Goal: Task Accomplishment & Management: Complete application form

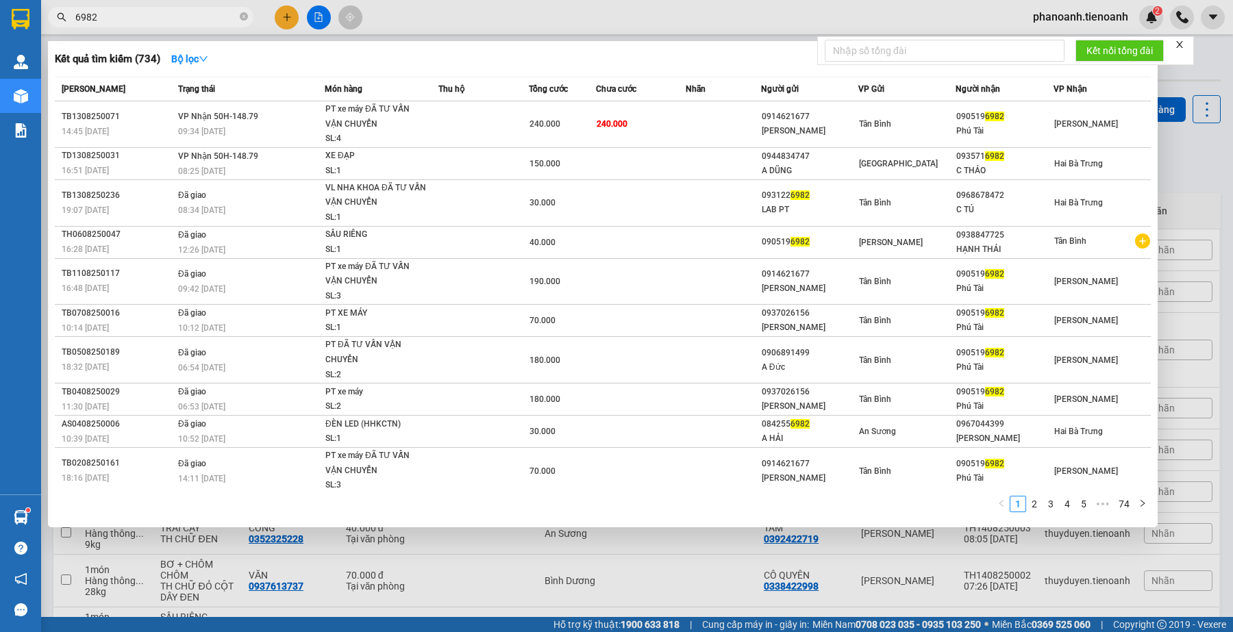
scroll to position [79, 0]
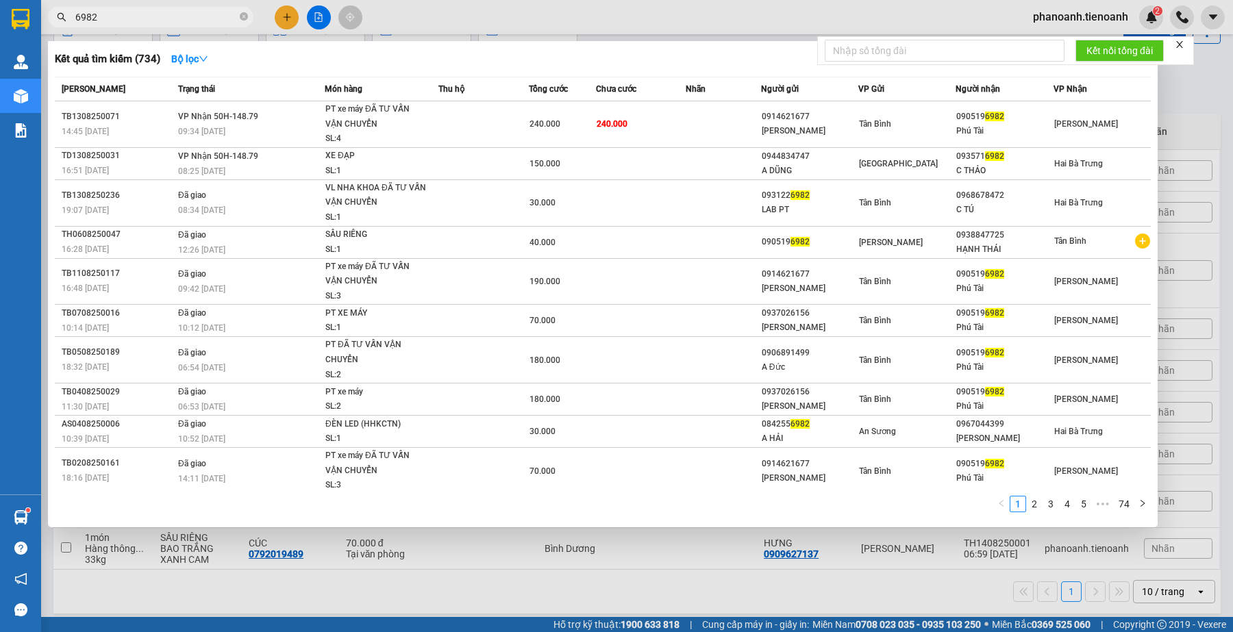
click at [190, 18] on input "6982" at bounding box center [156, 17] width 162 height 15
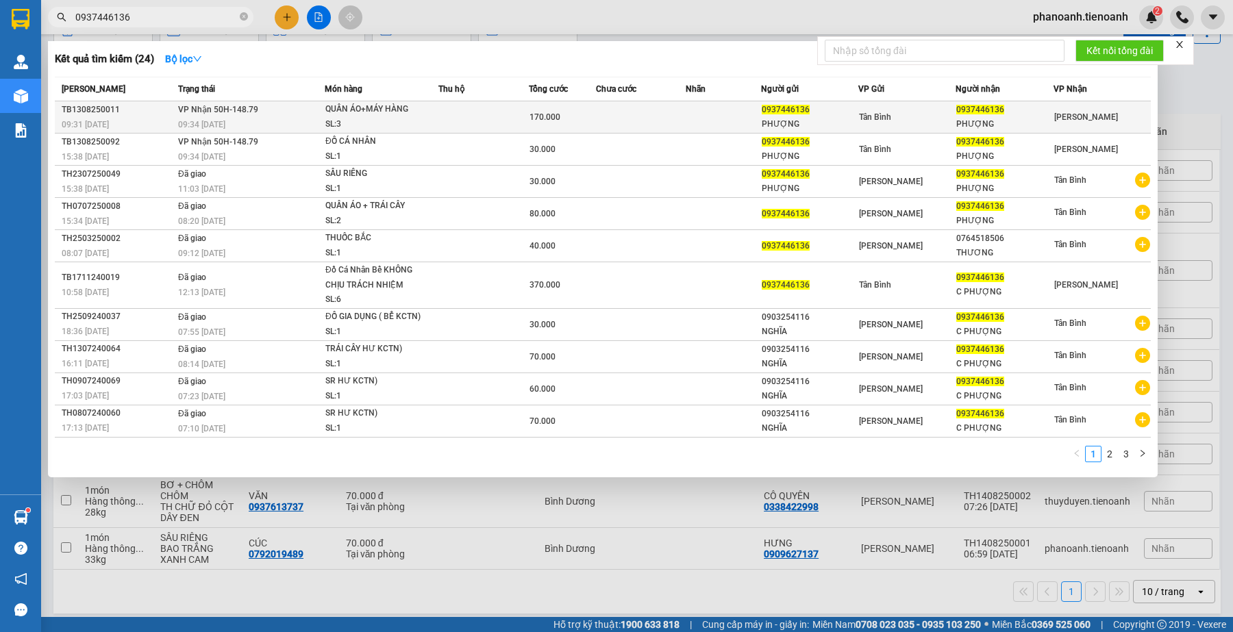
type input "0937446136"
click at [584, 121] on div "170.000" at bounding box center [562, 117] width 66 height 15
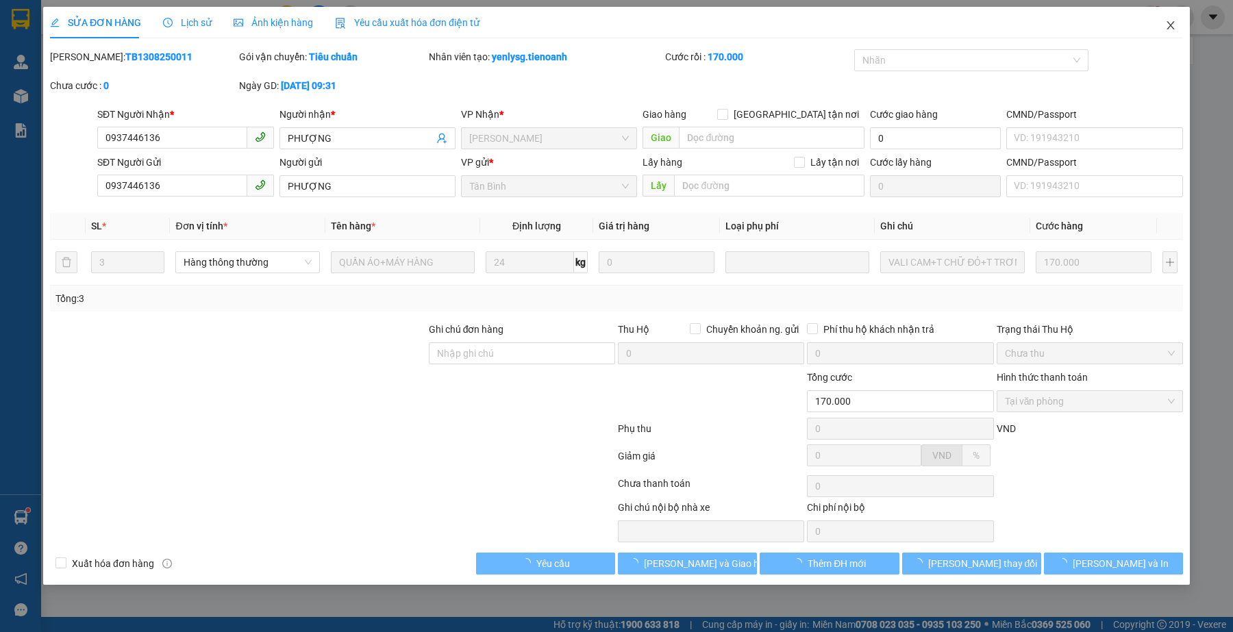
click at [1178, 25] on span "Close" at bounding box center [1170, 26] width 38 height 38
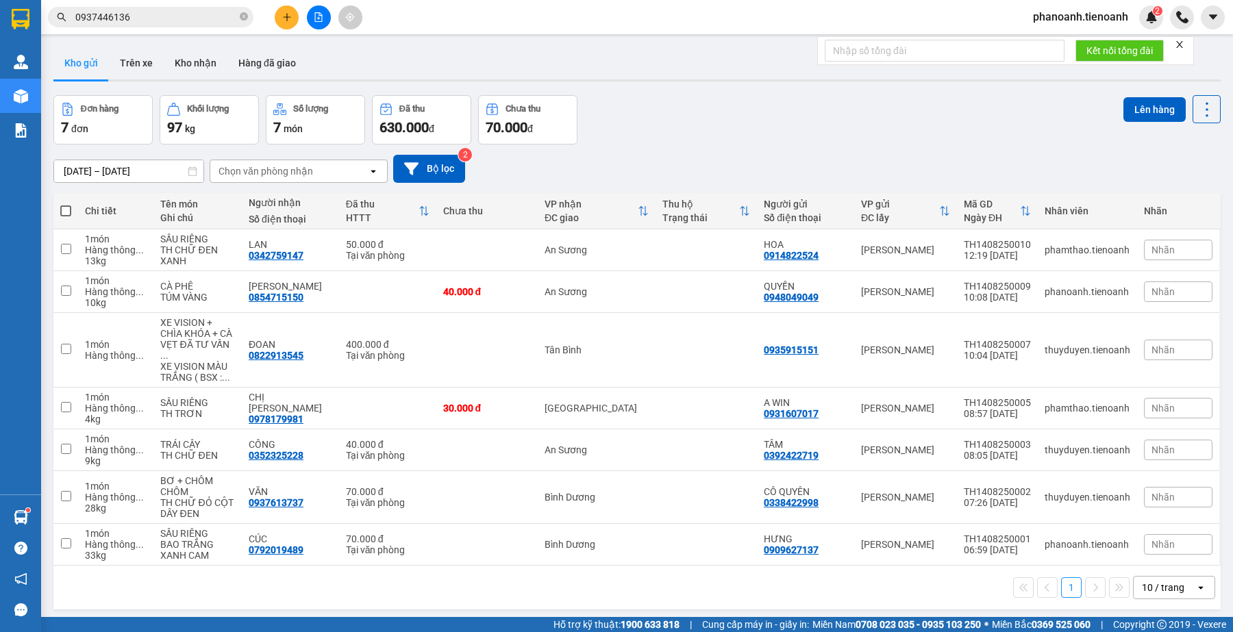
click at [217, 16] on input "0937446136" at bounding box center [156, 17] width 162 height 15
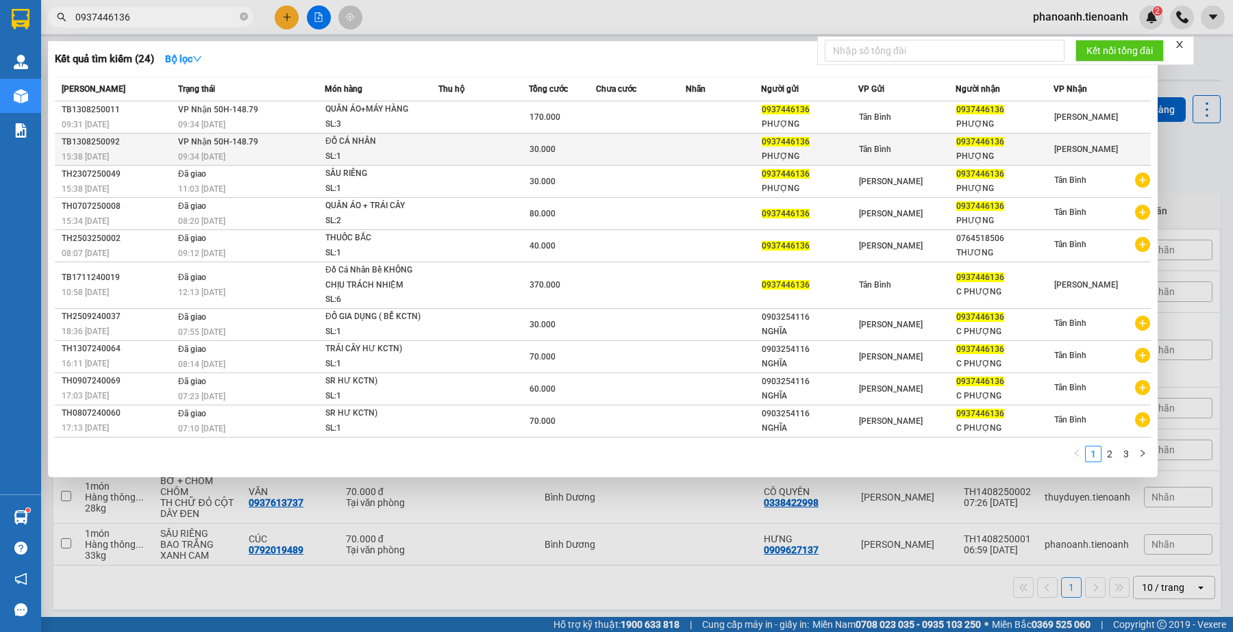
click at [388, 151] on div "SL: 1" at bounding box center [376, 156] width 103 height 15
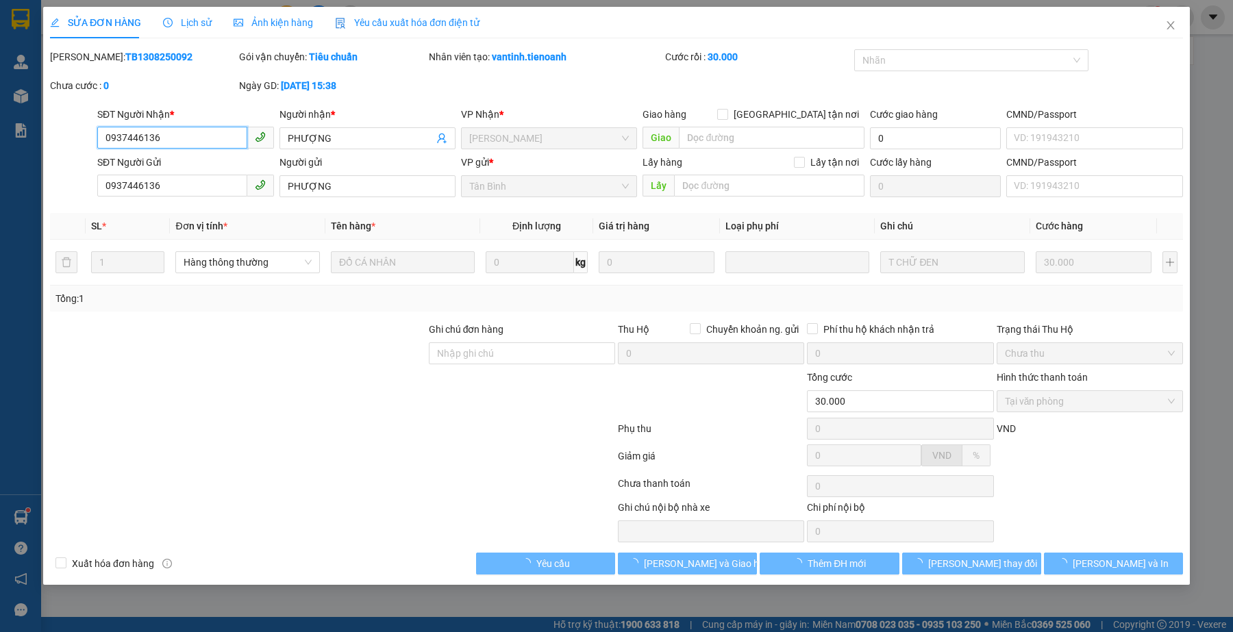
click at [175, 139] on input "0937446136" at bounding box center [171, 138] width 149 height 22
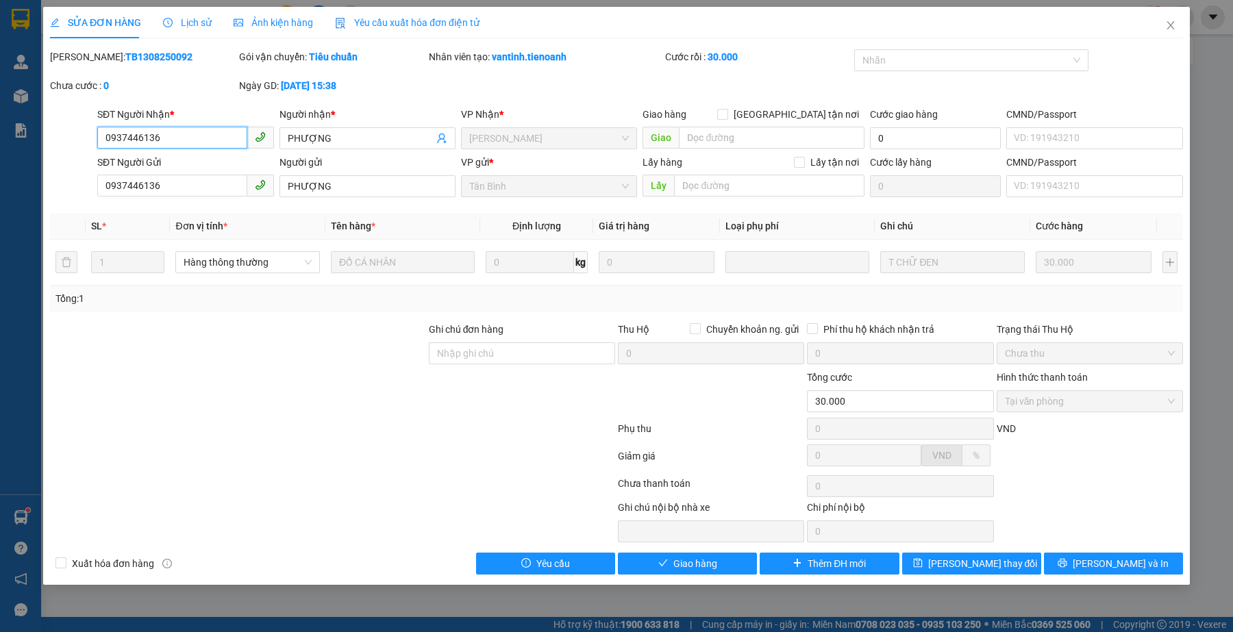
click at [175, 139] on input "0937446136" at bounding box center [171, 138] width 149 height 22
click at [686, 570] on span "Giao hàng" at bounding box center [695, 563] width 44 height 15
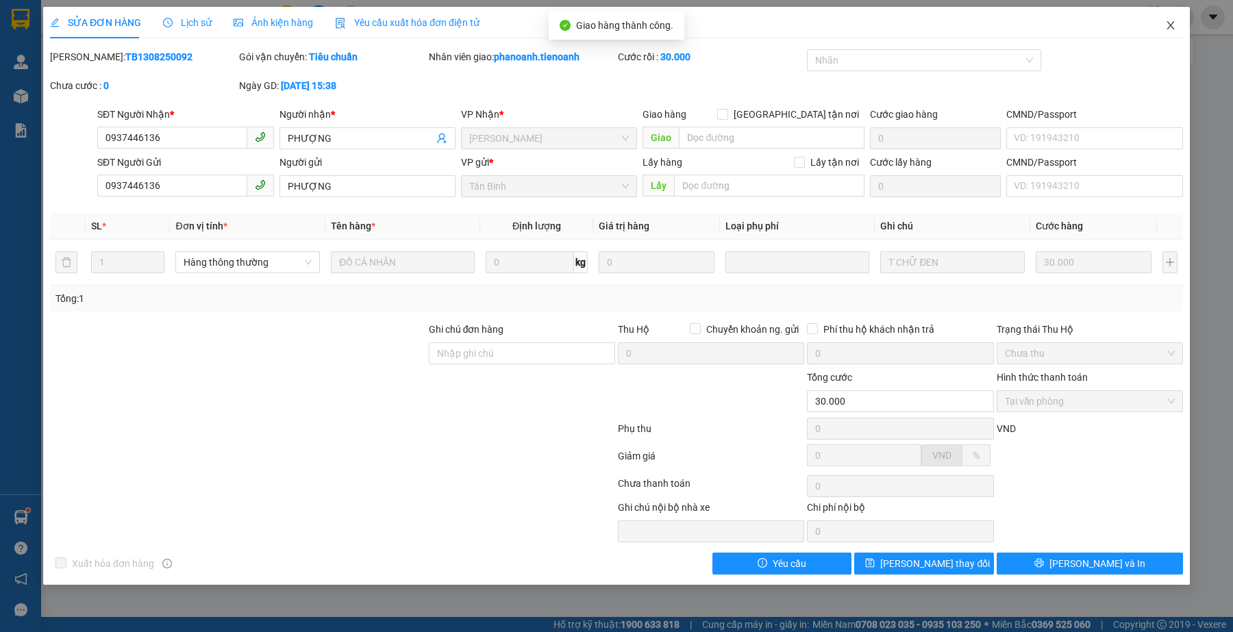
click at [1168, 25] on icon "close" at bounding box center [1170, 25] width 11 height 11
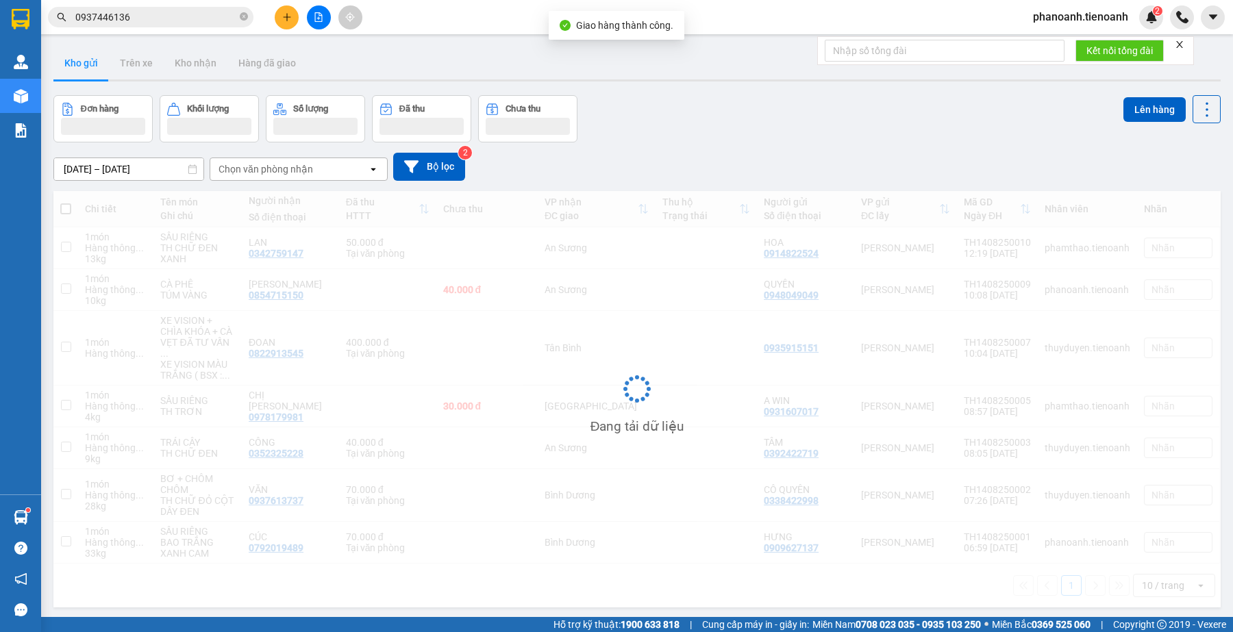
click at [194, 10] on input "0937446136" at bounding box center [156, 17] width 162 height 15
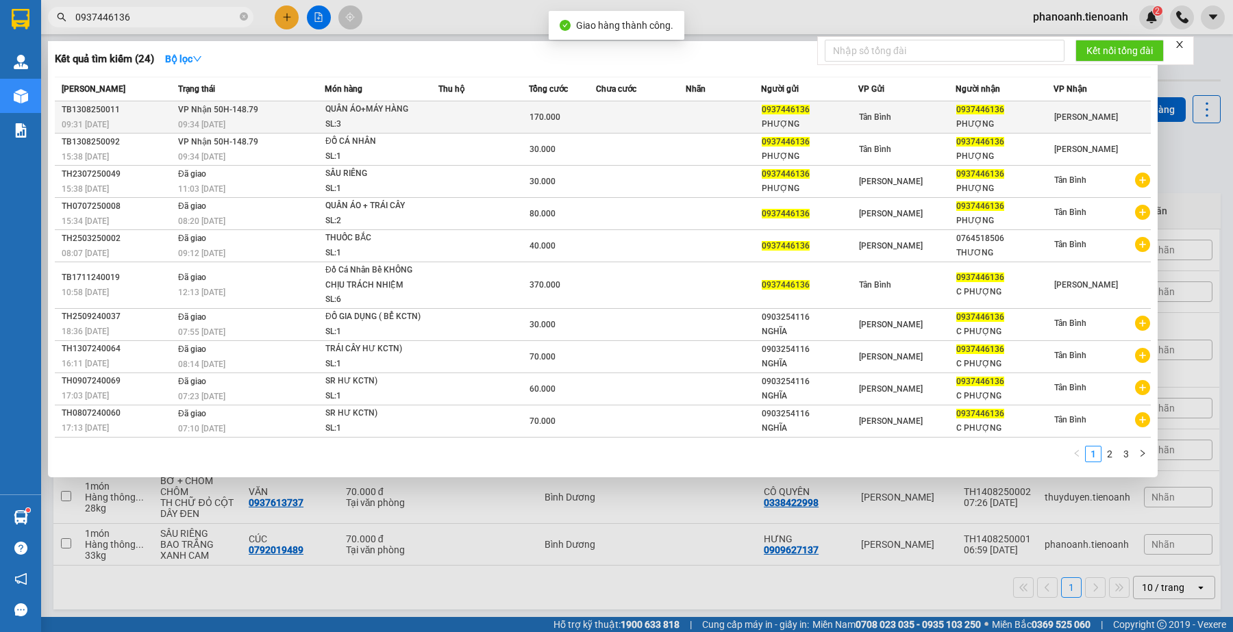
click at [699, 127] on td at bounding box center [723, 117] width 75 height 32
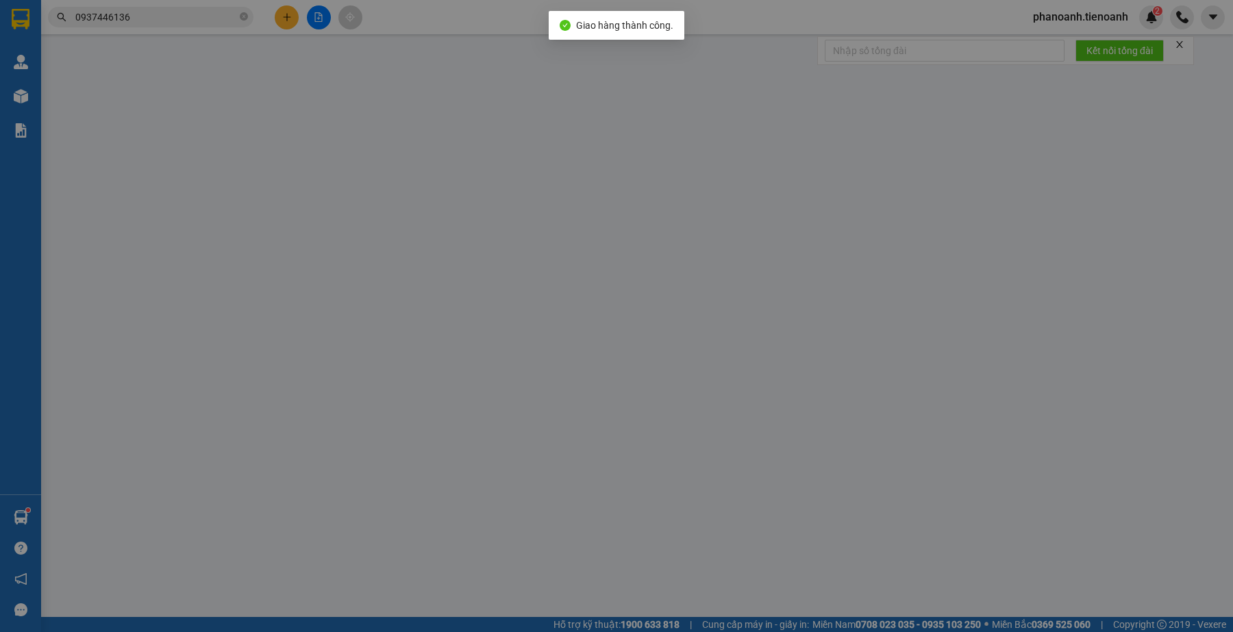
type input "0937446136"
type input "PHƯỢNG"
type input "0937446136"
type input "PHƯỢNG"
type input "170.000"
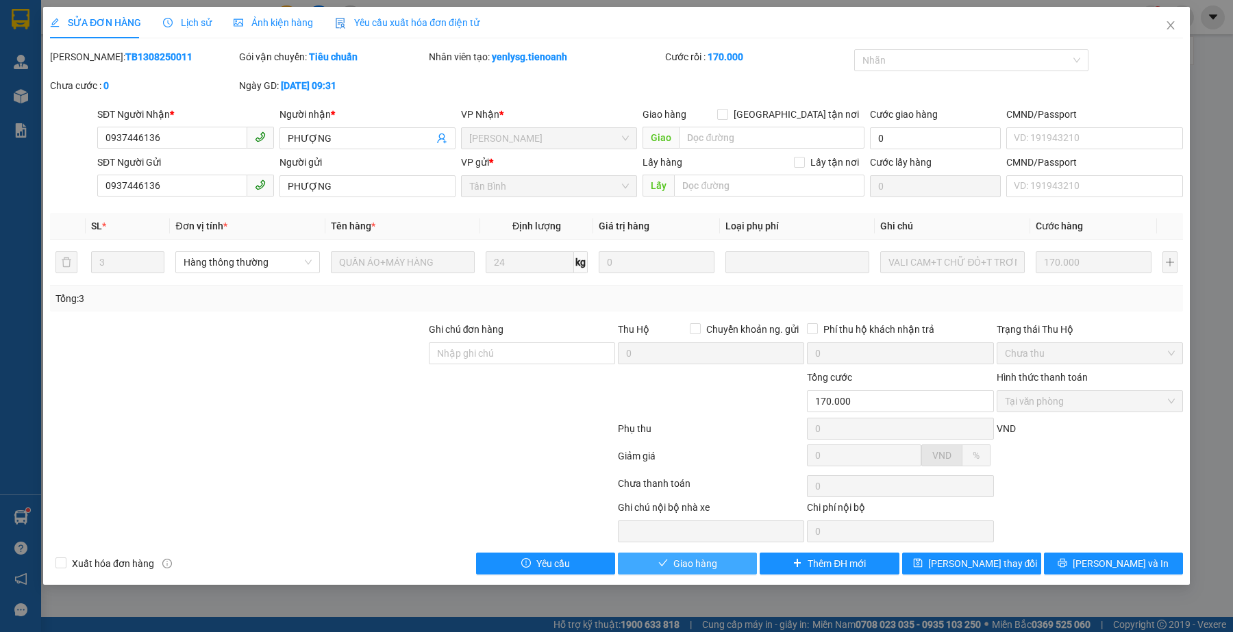
click at [690, 570] on span "Giao hàng" at bounding box center [695, 563] width 44 height 15
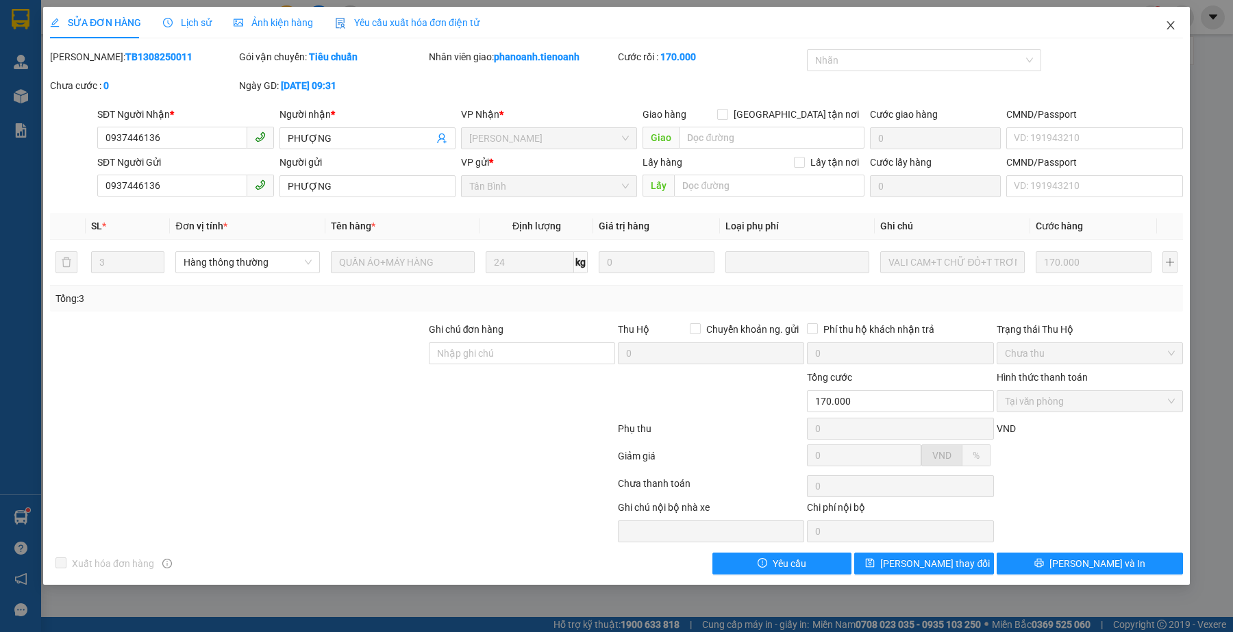
click at [1169, 25] on icon "close" at bounding box center [1170, 25] width 8 height 8
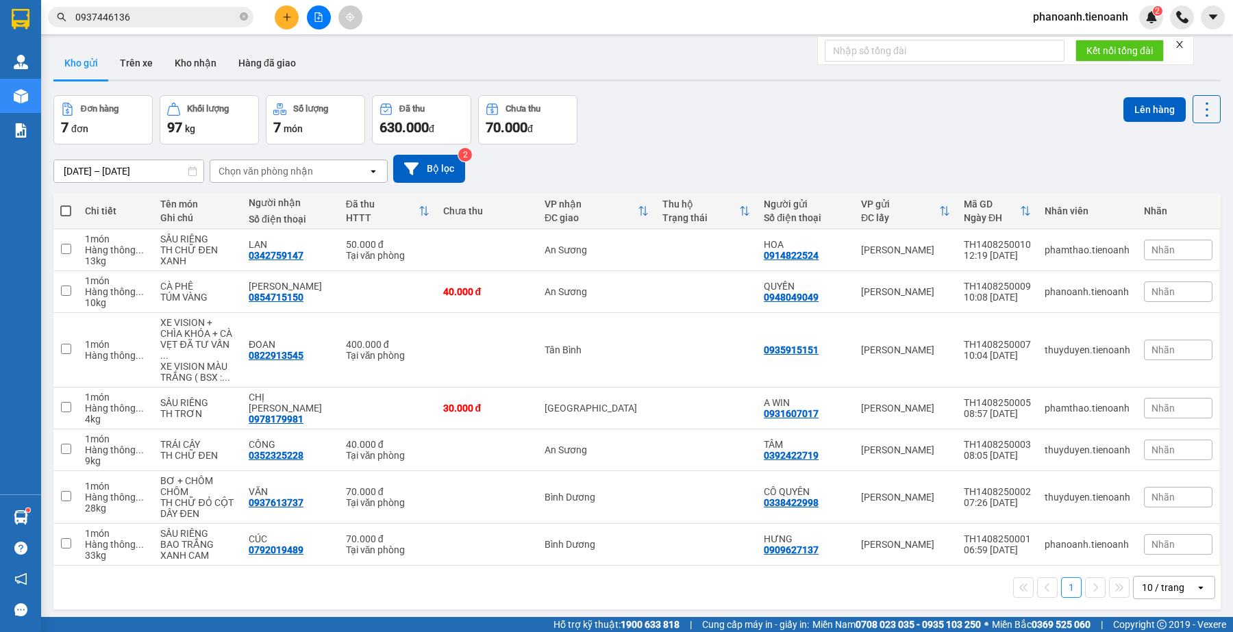
click at [214, 14] on input "0937446136" at bounding box center [156, 17] width 162 height 15
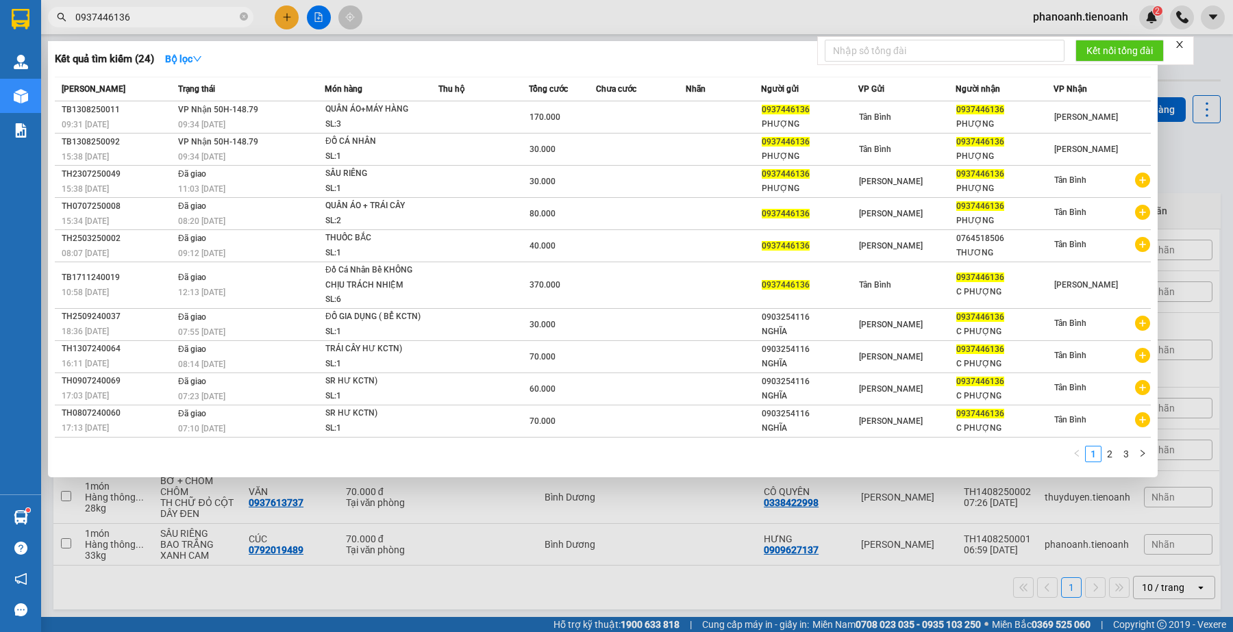
click at [214, 14] on input "0937446136" at bounding box center [156, 17] width 162 height 15
click at [452, 21] on div at bounding box center [616, 316] width 1233 height 632
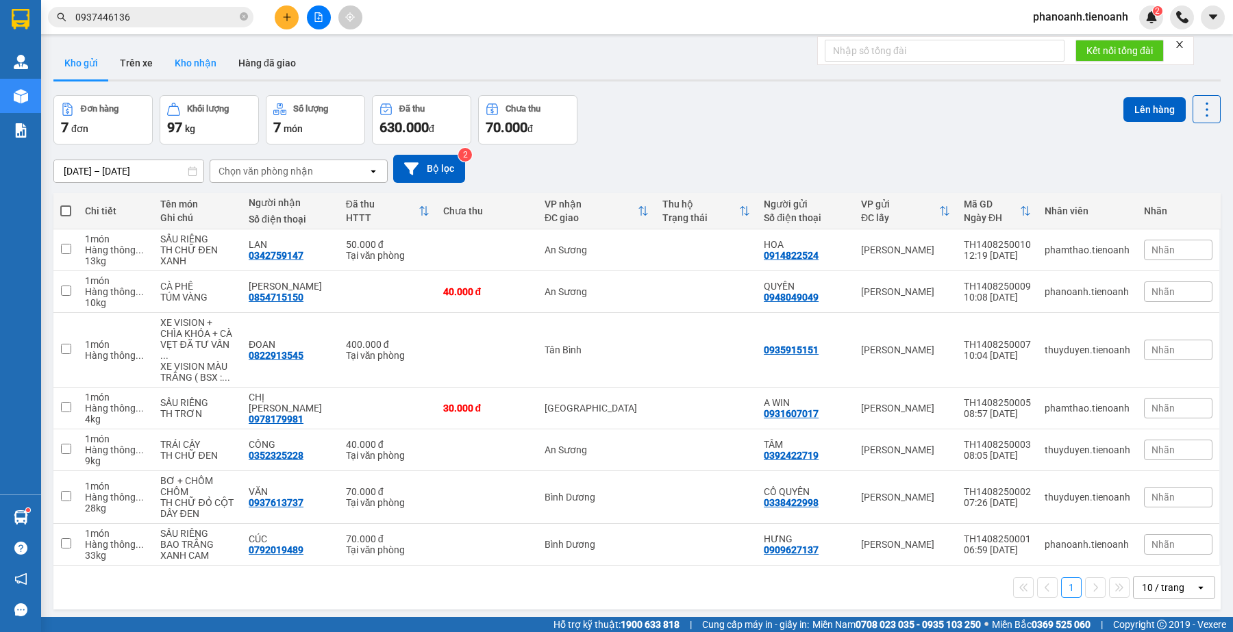
click at [195, 68] on button "Kho nhận" at bounding box center [196, 63] width 64 height 33
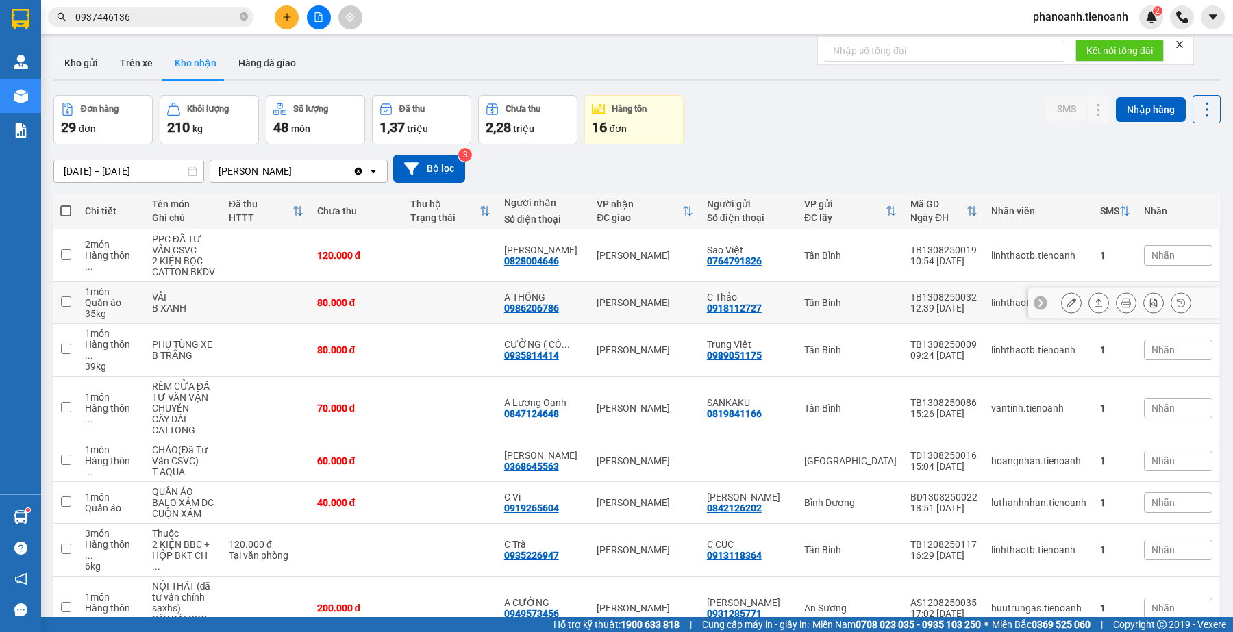
scroll to position [132, 0]
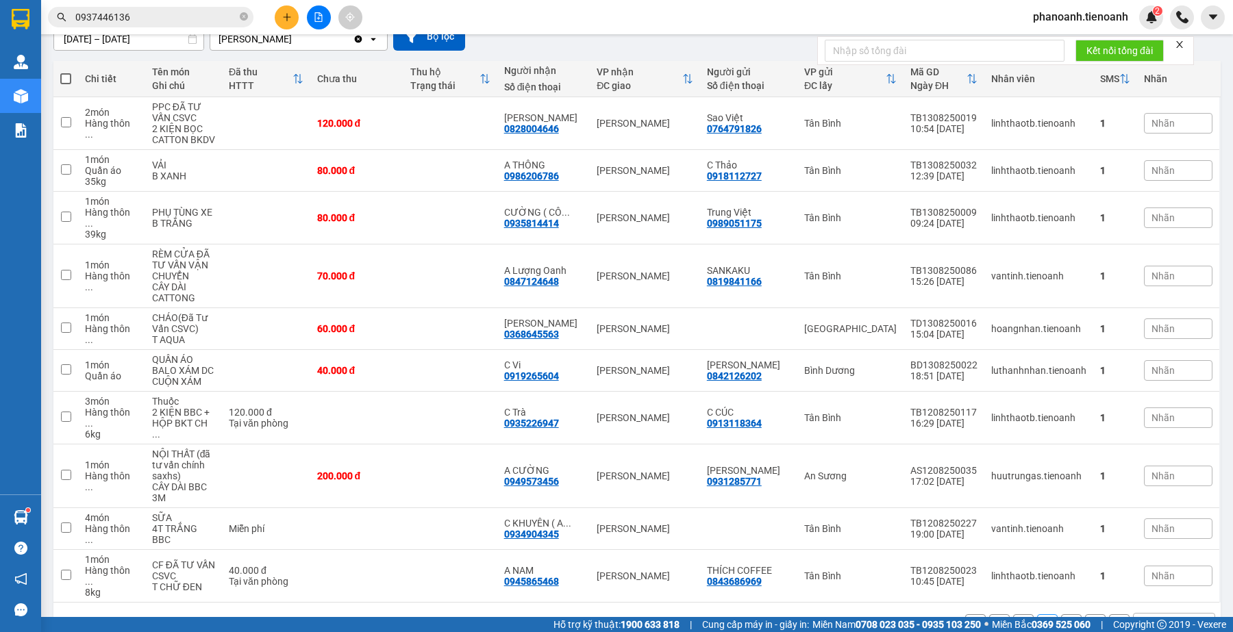
click at [1013, 614] on button "1" at bounding box center [1023, 624] width 21 height 21
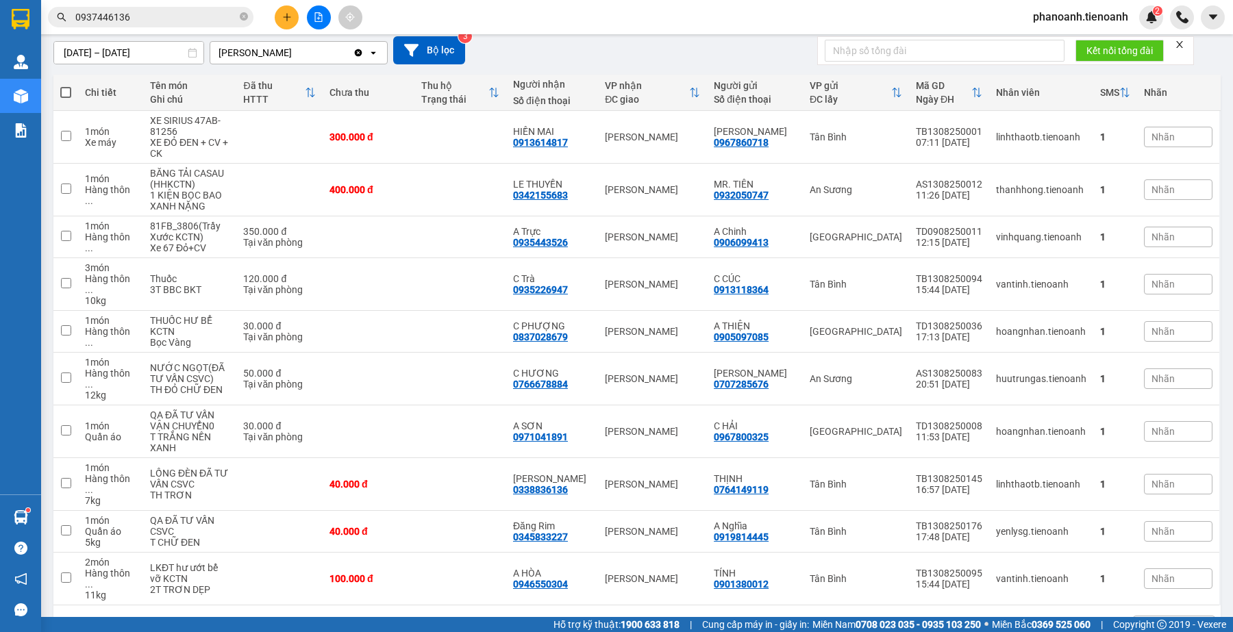
scroll to position [121, 0]
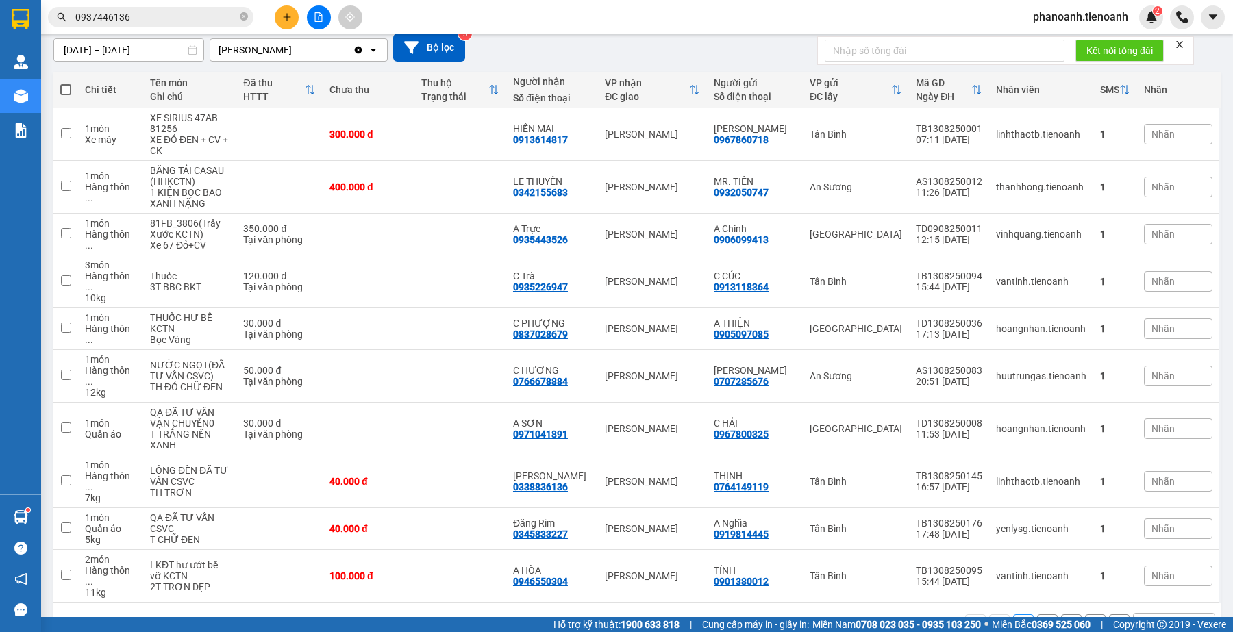
click at [158, 21] on input "0937446136" at bounding box center [156, 17] width 162 height 15
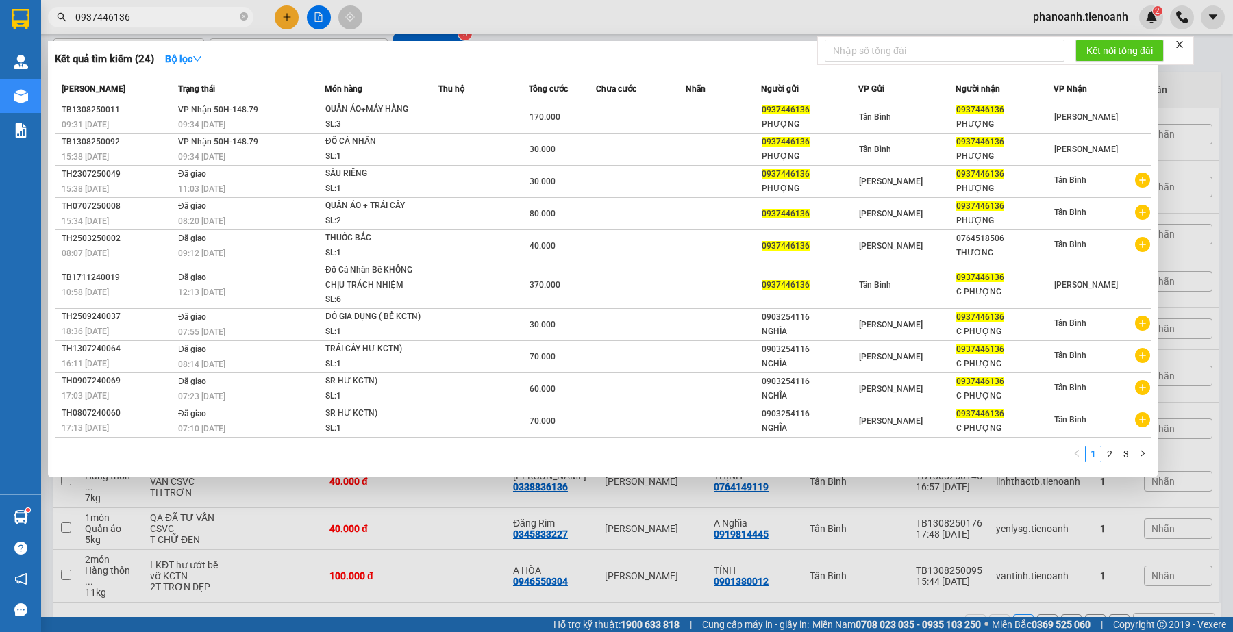
click at [158, 21] on input "0937446136" at bounding box center [156, 17] width 162 height 15
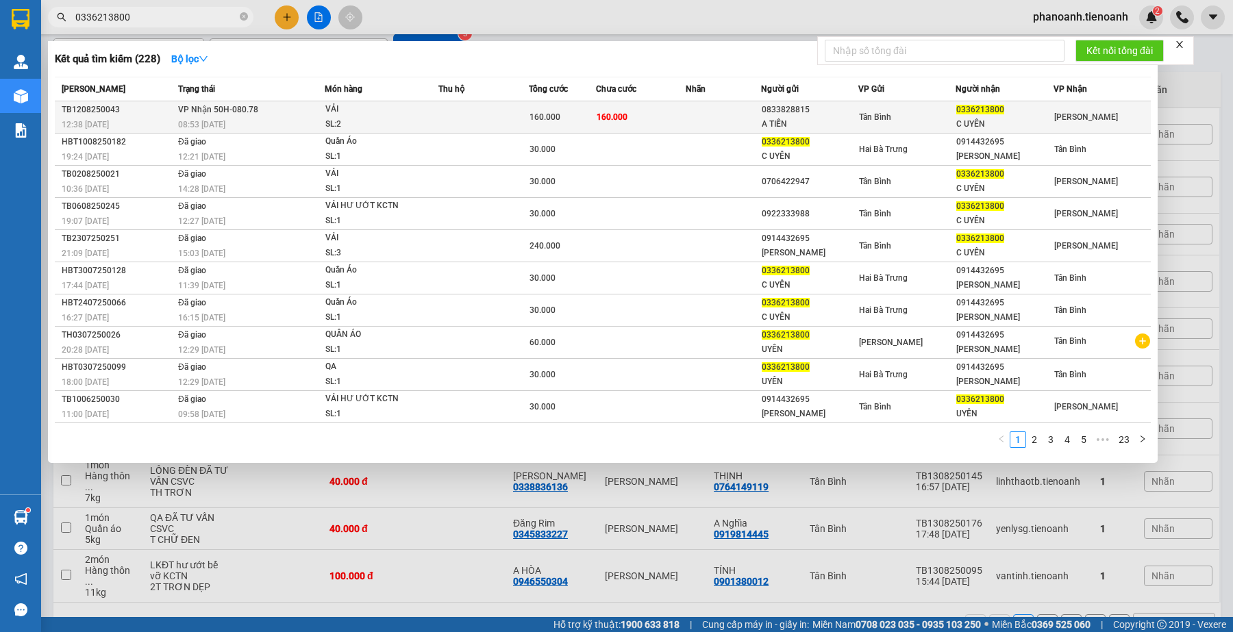
type input "0336213800"
click at [553, 127] on td "160.000" at bounding box center [562, 117] width 67 height 32
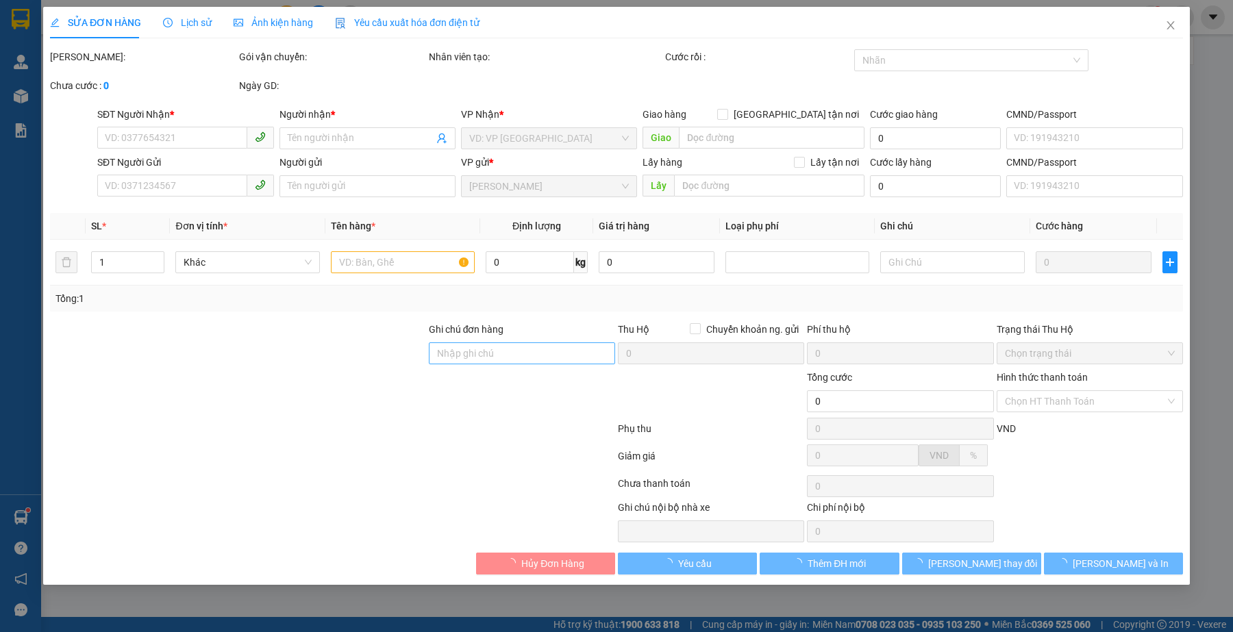
type input "0336213800"
type input "C UYÊN"
type input "0833828815"
type input "A TIẾN"
type input "160.000"
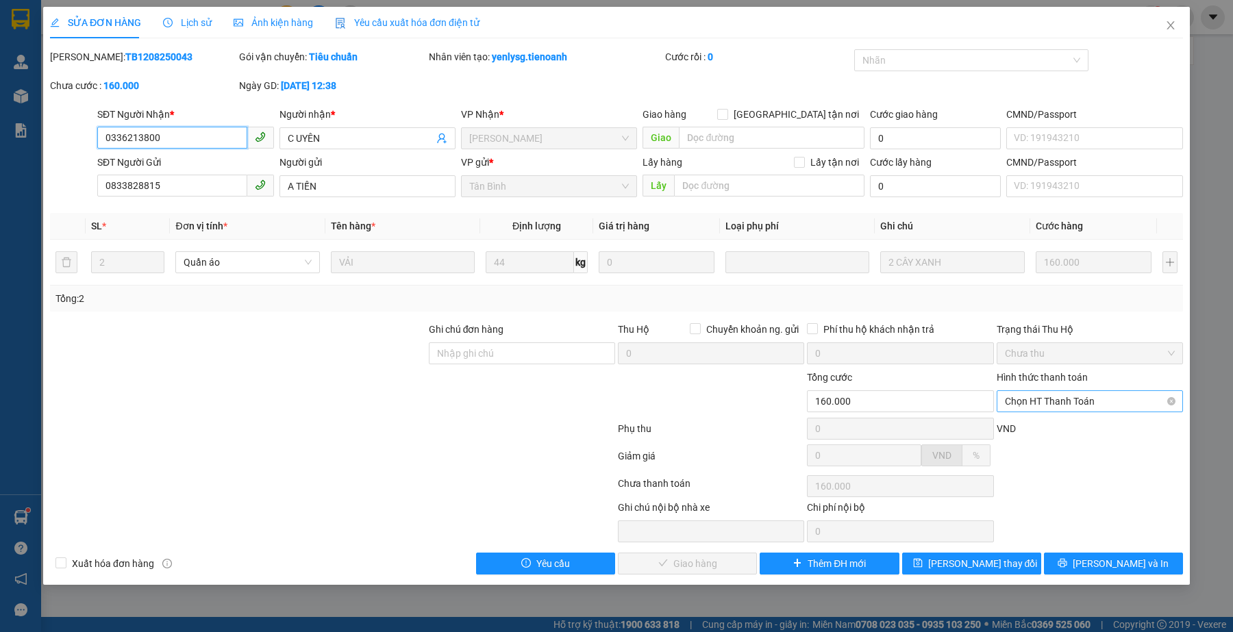
click at [1045, 405] on span "Chọn HT Thanh Toán" at bounding box center [1090, 401] width 170 height 21
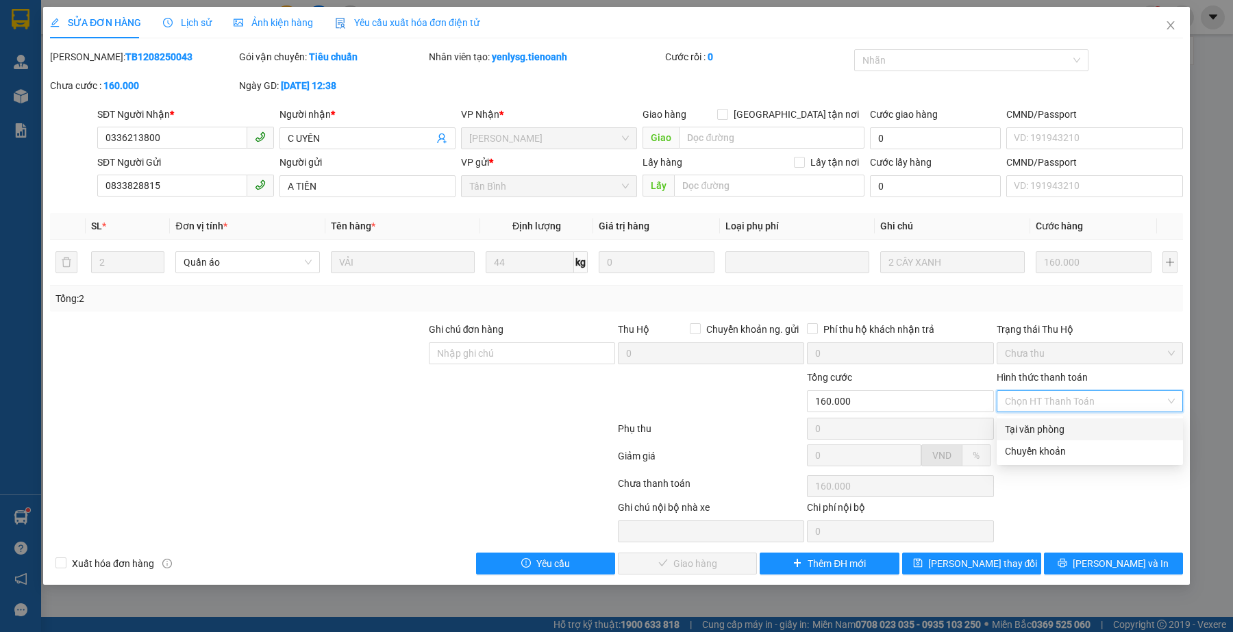
click at [1048, 421] on div "Tại văn phòng" at bounding box center [1089, 429] width 186 height 22
type input "0"
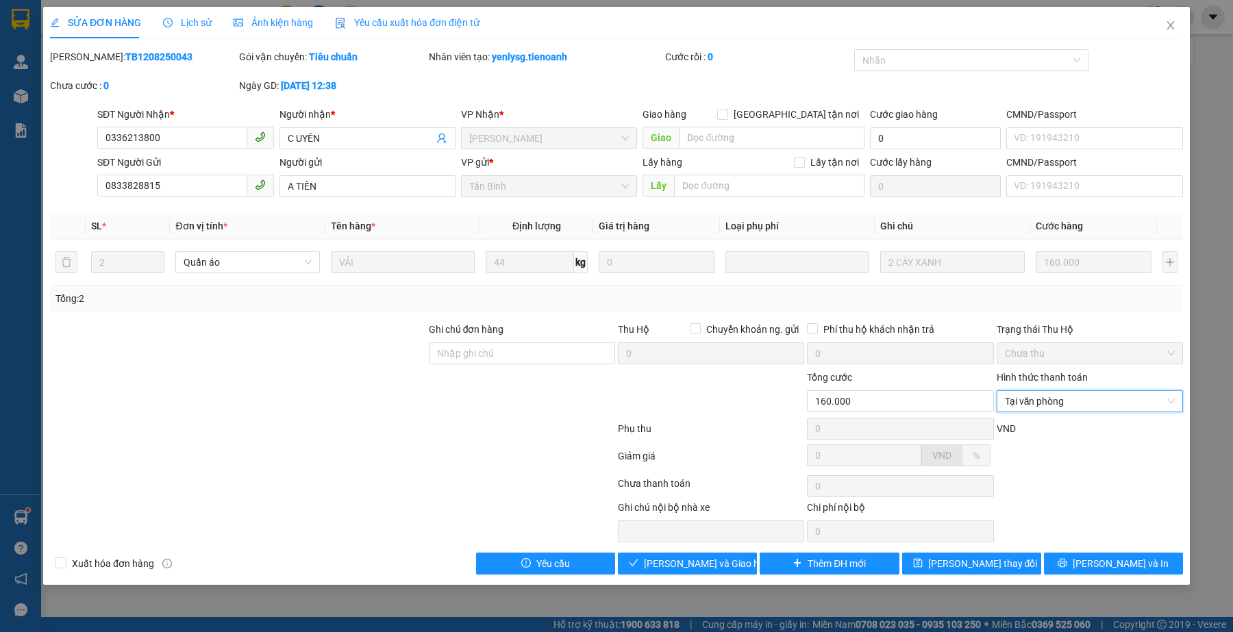
click at [412, 471] on div at bounding box center [333, 458] width 568 height 27
click at [640, 566] on button "[PERSON_NAME] và Giao hàng" at bounding box center [687, 564] width 139 height 22
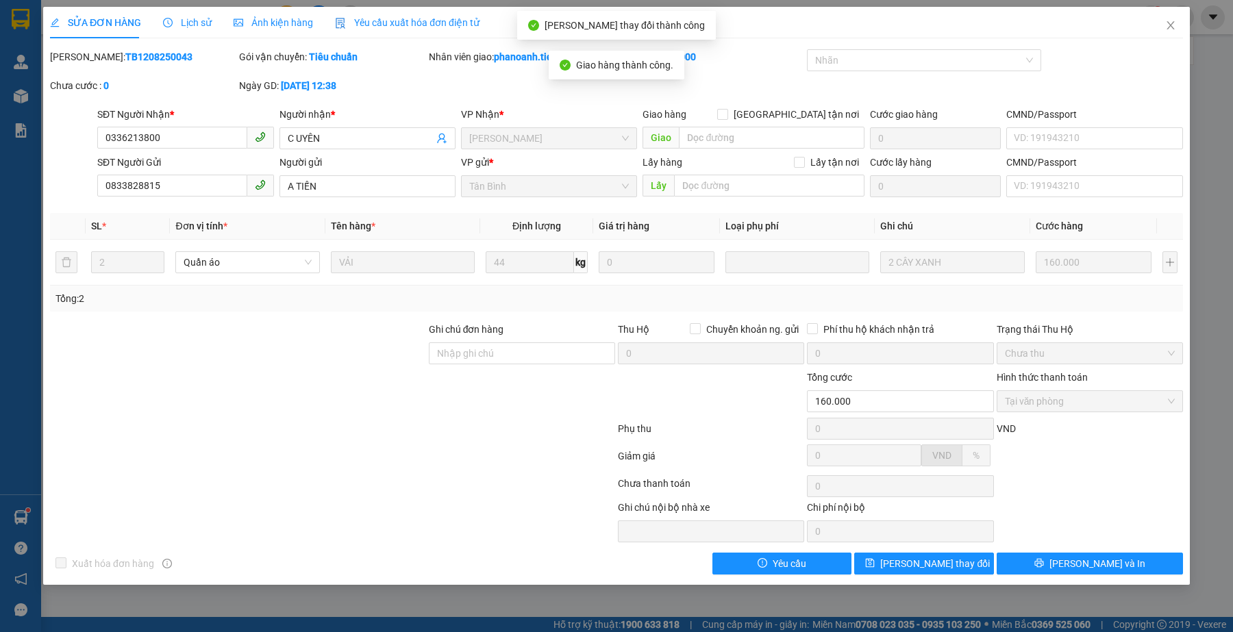
drag, startPoint x: 305, startPoint y: 555, endPoint x: 305, endPoint y: 431, distance: 124.0
click at [305, 552] on div "Total Paid Fee 160.000 Total UnPaid Fee 0 Cash Collection Total Fee Mã ĐH: TB12…" at bounding box center [616, 311] width 1133 height 525
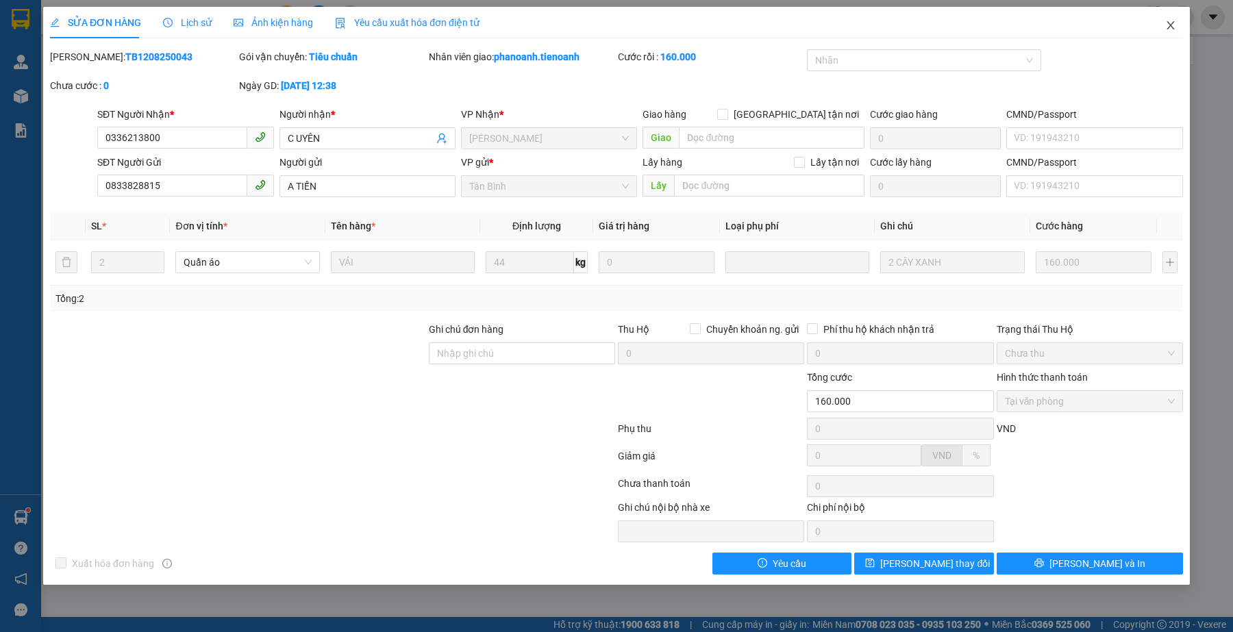
click at [1171, 21] on icon "close" at bounding box center [1170, 25] width 11 height 11
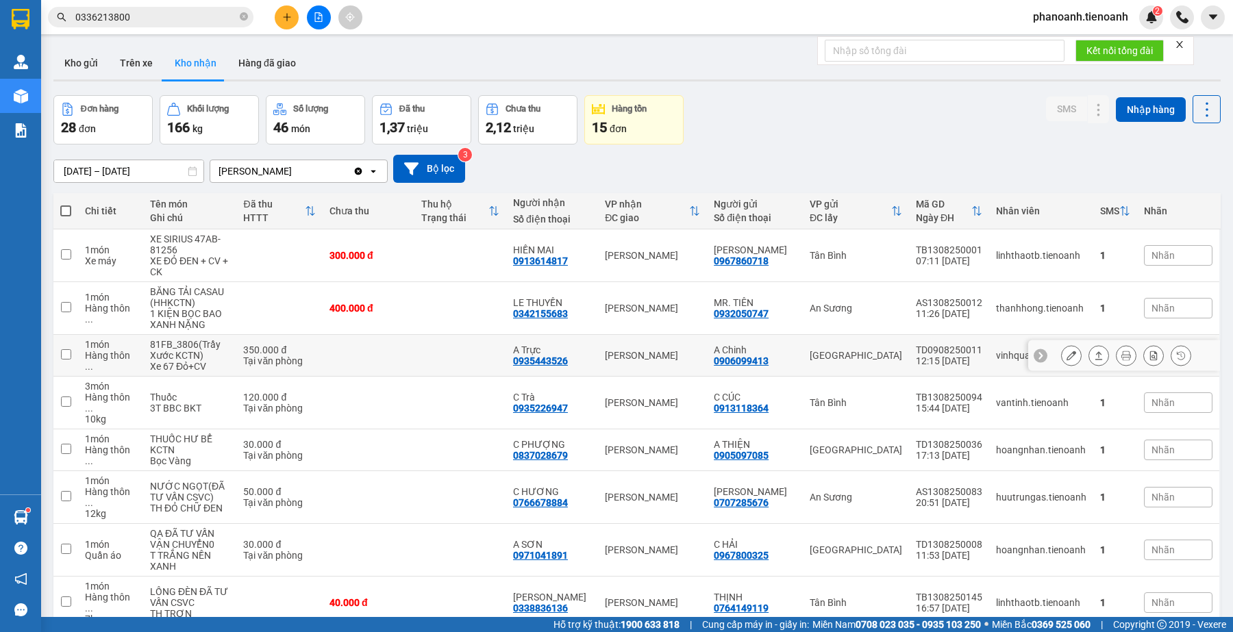
scroll to position [121, 0]
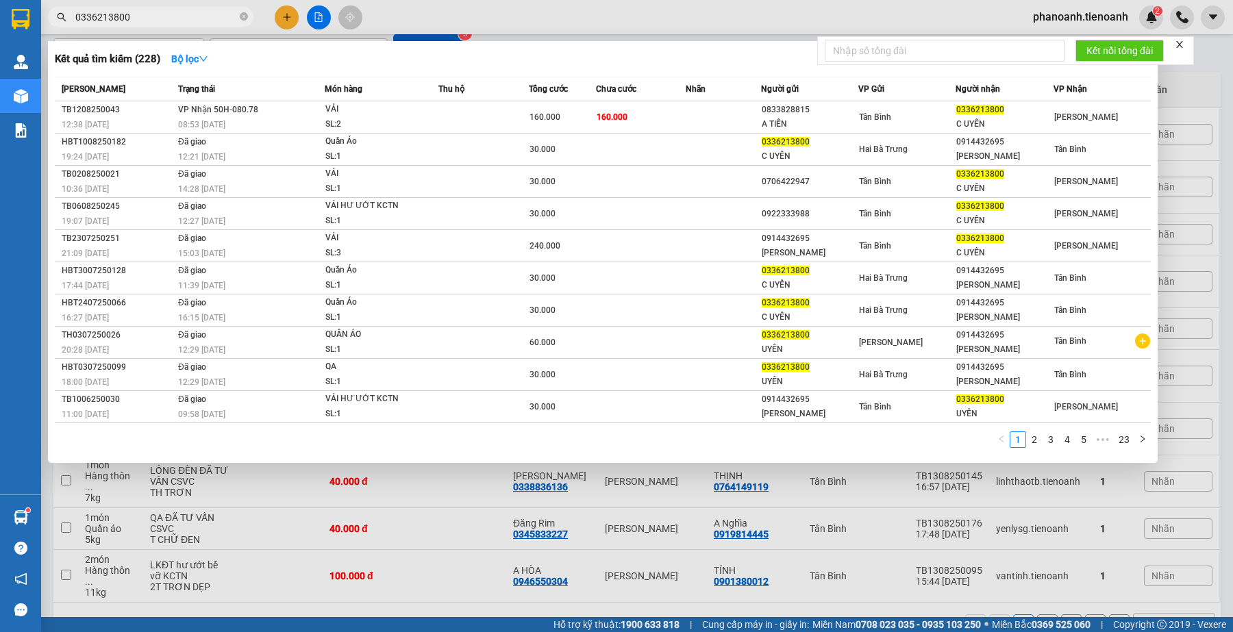
click at [149, 23] on input "0336213800" at bounding box center [156, 17] width 162 height 15
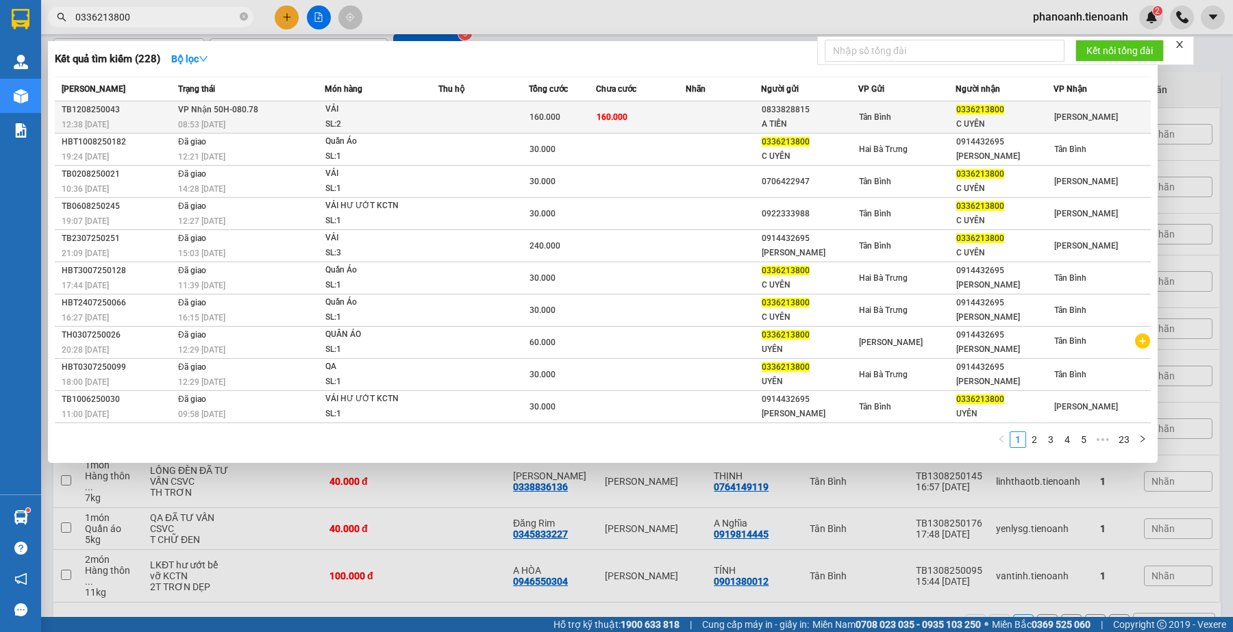
click at [284, 118] on div "08:53 [DATE]" at bounding box center [251, 124] width 146 height 15
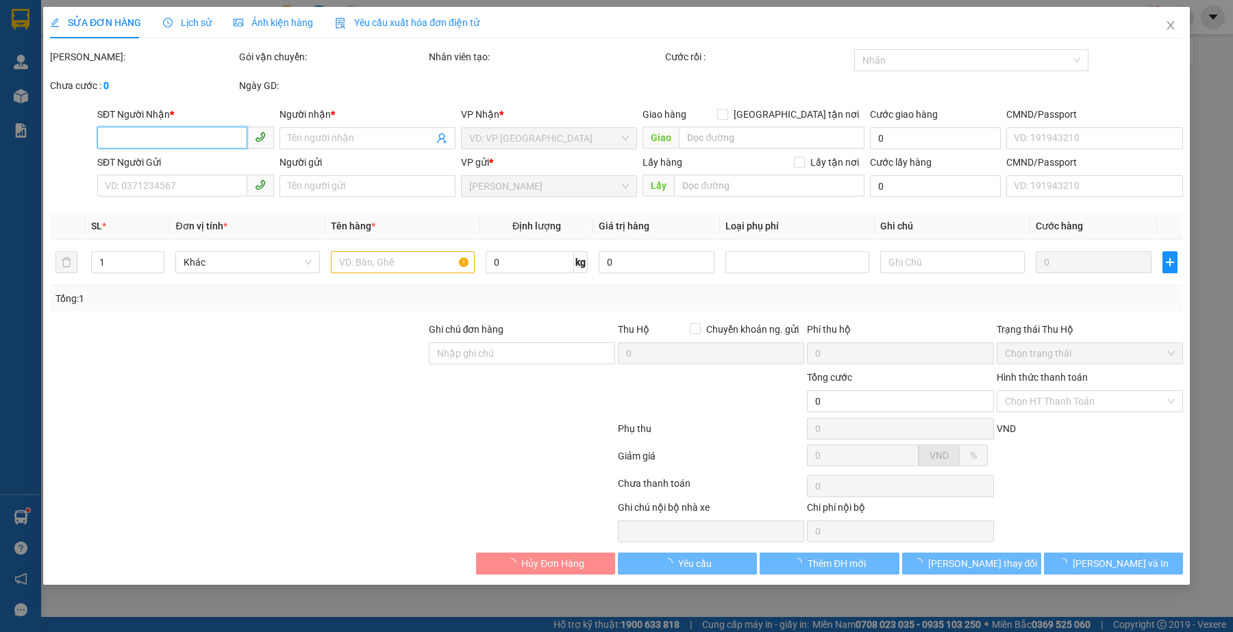
type input "0336213800"
type input "C UYÊN"
type input "0833828815"
type input "A TIẾN"
type input "160.000"
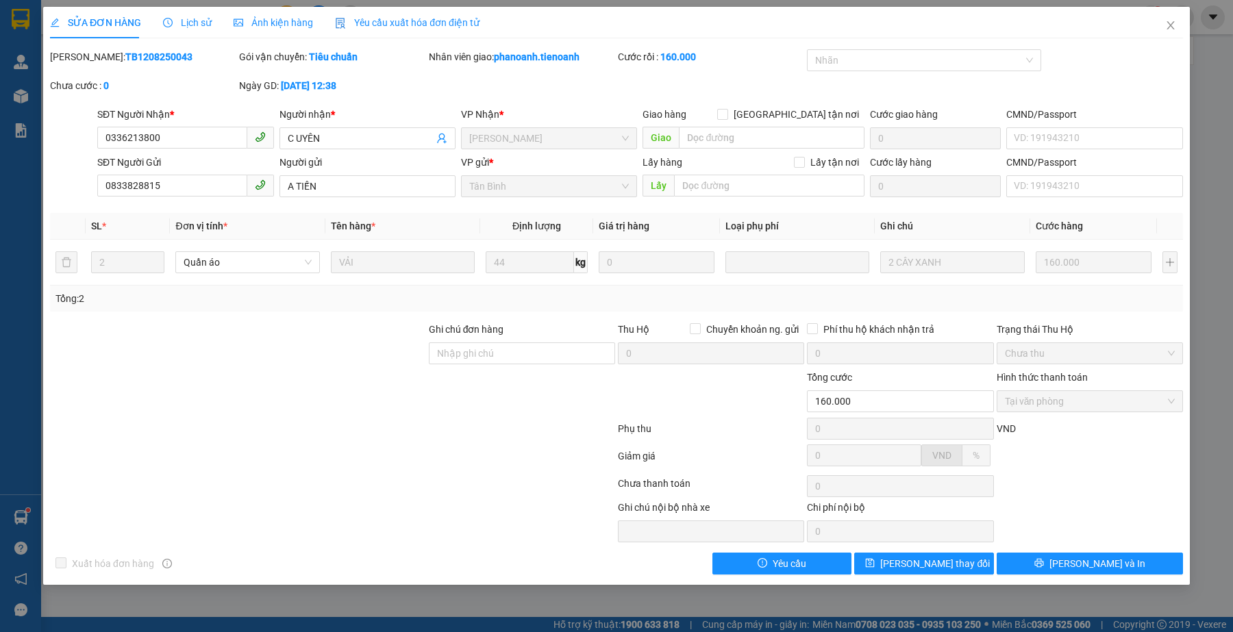
click at [354, 401] on div at bounding box center [238, 394] width 379 height 48
click at [453, 457] on div at bounding box center [333, 458] width 568 height 27
click at [197, 22] on span "Lịch sử" at bounding box center [187, 22] width 49 height 11
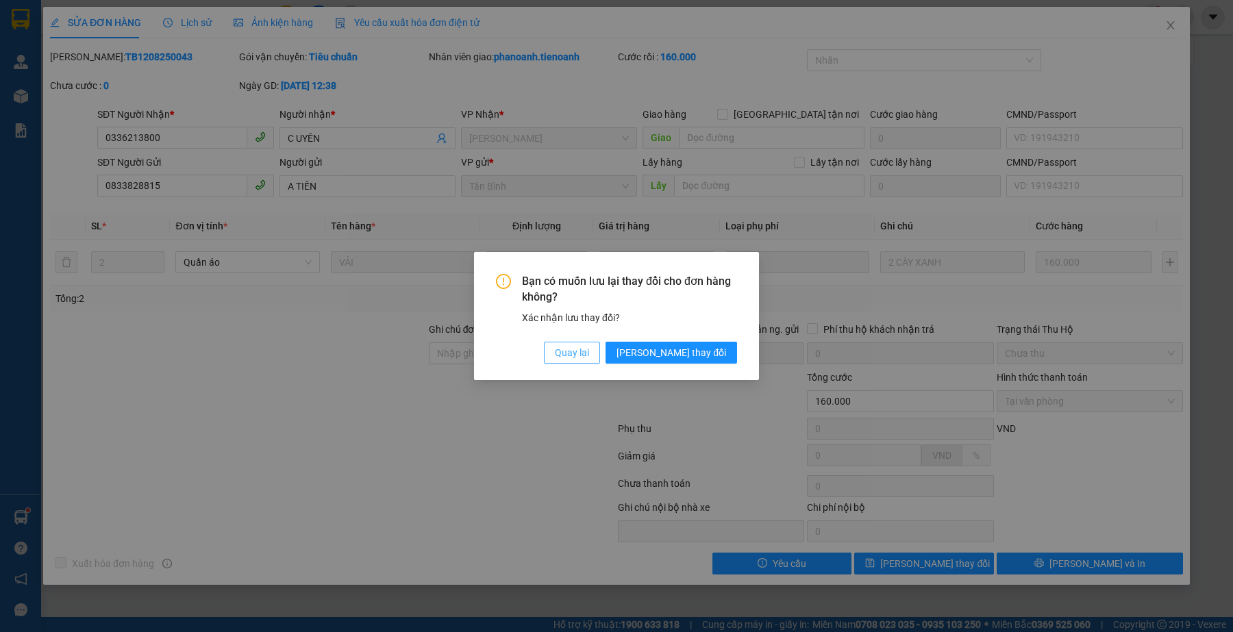
click at [600, 350] on button "Quay lại" at bounding box center [572, 353] width 56 height 22
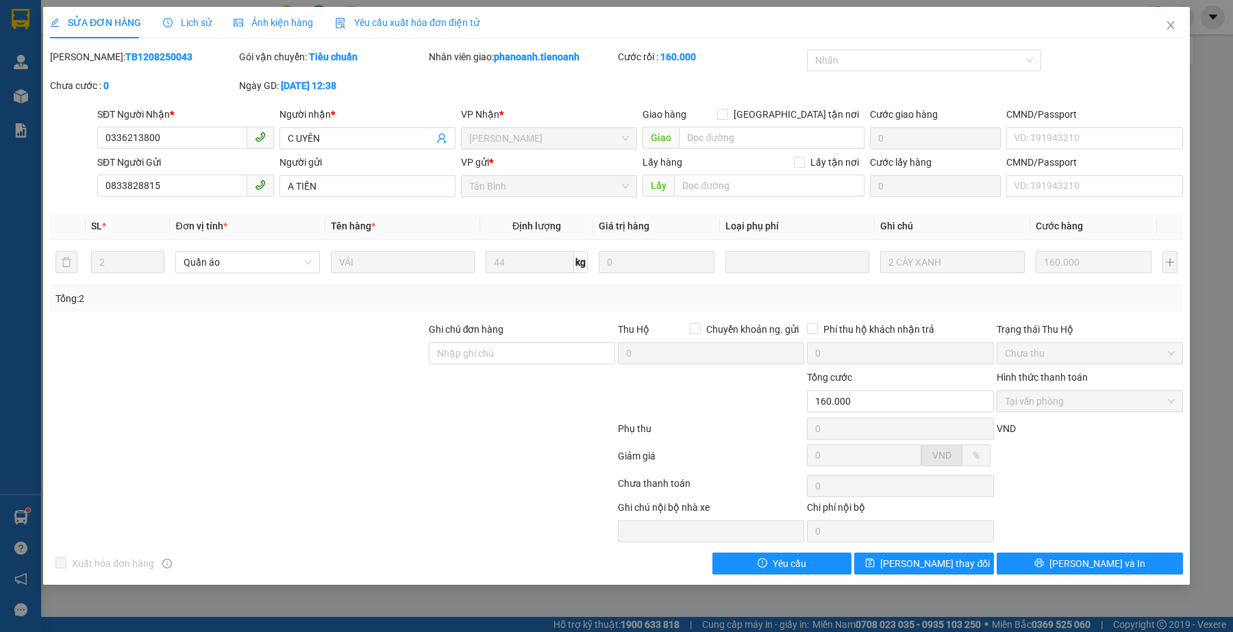
click at [290, 382] on div at bounding box center [238, 394] width 379 height 48
click at [168, 135] on input "0336213800" at bounding box center [171, 138] width 149 height 22
click at [182, 134] on input "0336213800" at bounding box center [171, 138] width 149 height 22
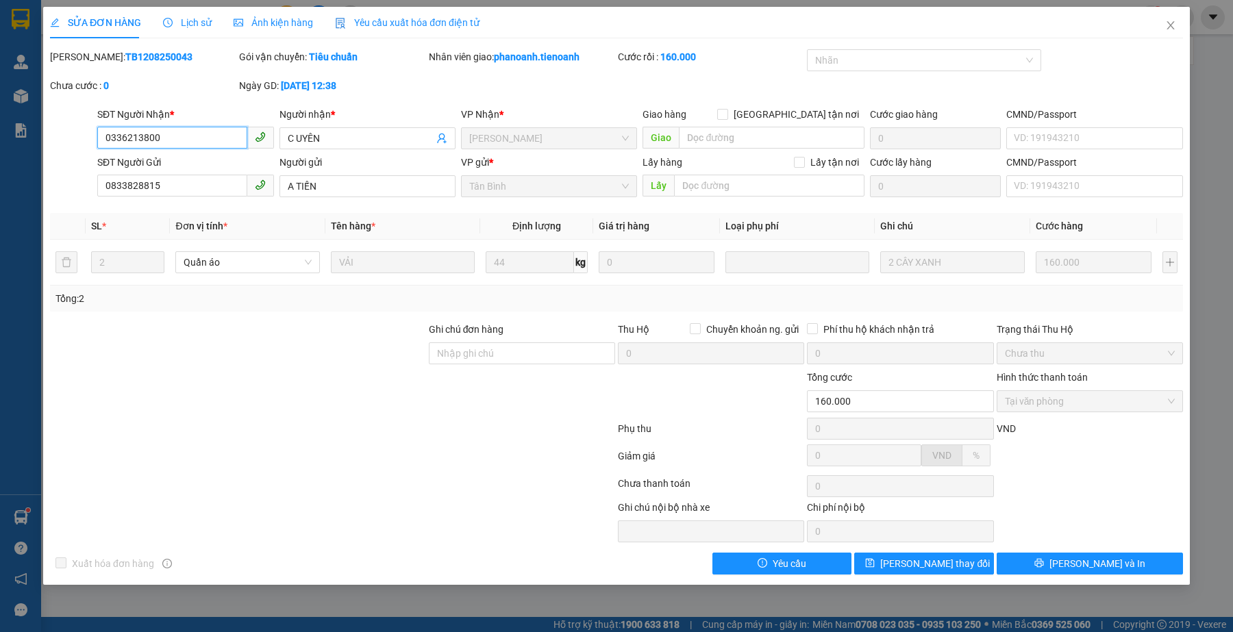
click at [182, 134] on input "0336213800" at bounding box center [171, 138] width 149 height 22
click at [757, 53] on div "Cước rồi : 160.000" at bounding box center [711, 56] width 186 height 15
click at [208, 23] on div "SỬA ĐƠN HÀNG Lịch sử Ảnh kiện hàng Yêu cầu xuất hóa đơn điện tử" at bounding box center [264, 23] width 429 height 32
click at [197, 21] on span "Lịch sử" at bounding box center [187, 22] width 49 height 11
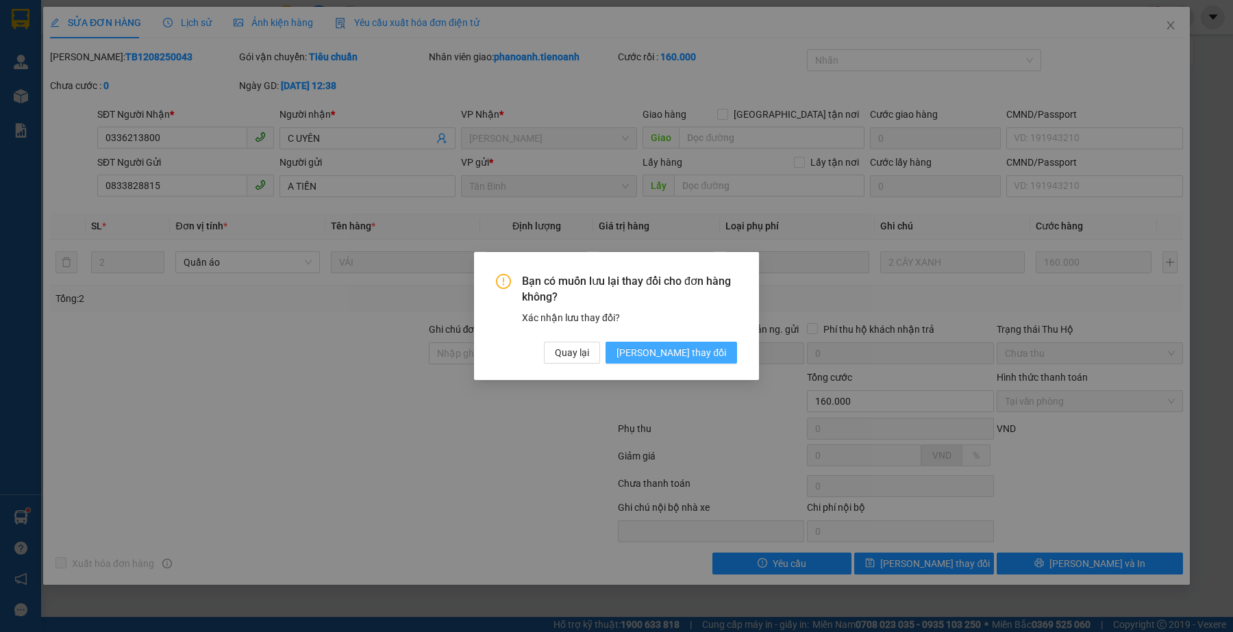
drag, startPoint x: 697, startPoint y: 365, endPoint x: 703, endPoint y: 350, distance: 16.6
click at [697, 364] on div "Bạn có muốn lưu lại thay đổi cho đơn hàng không? Xác nhận lưu thay đổi? Quay lạ…" at bounding box center [616, 316] width 285 height 128
click at [703, 350] on span "[PERSON_NAME] thay đổi" at bounding box center [671, 352] width 110 height 15
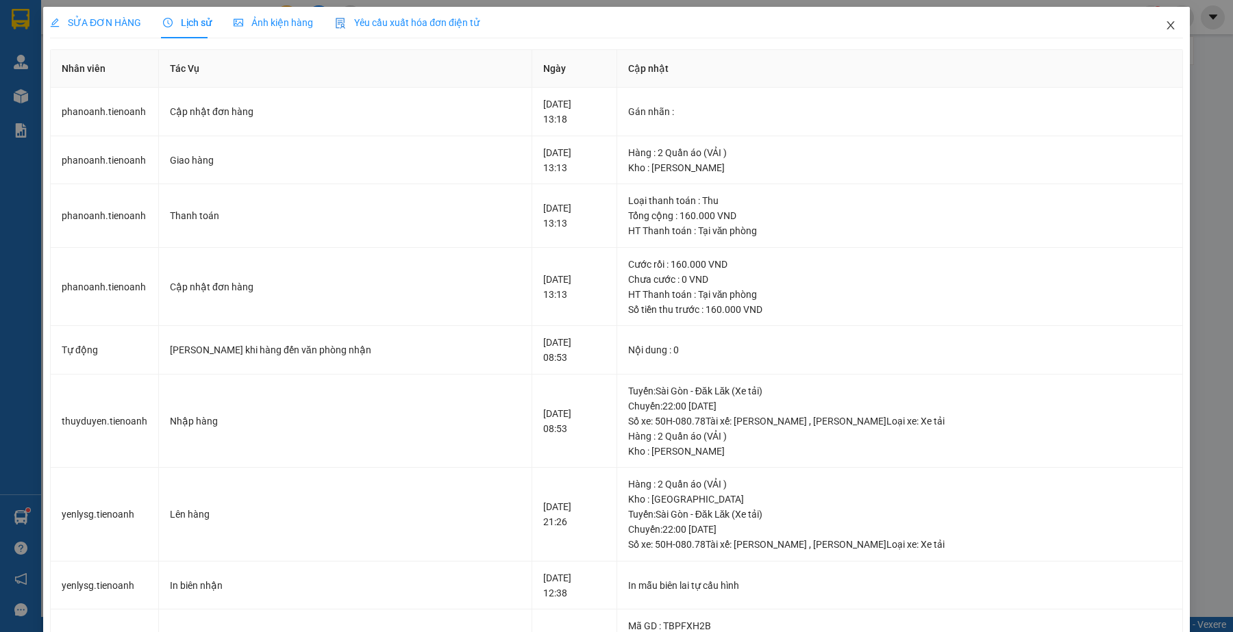
click at [1165, 26] on icon "close" at bounding box center [1170, 25] width 11 height 11
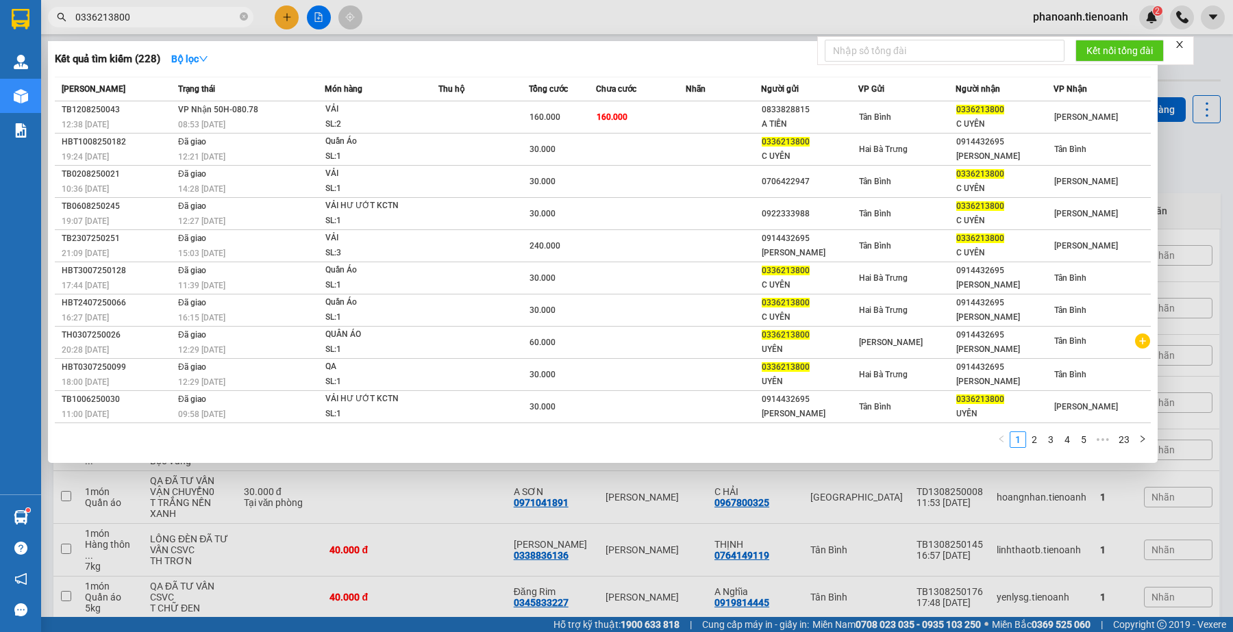
click at [160, 17] on input "0336213800" at bounding box center [156, 17] width 162 height 15
click at [438, 21] on div at bounding box center [616, 316] width 1233 height 632
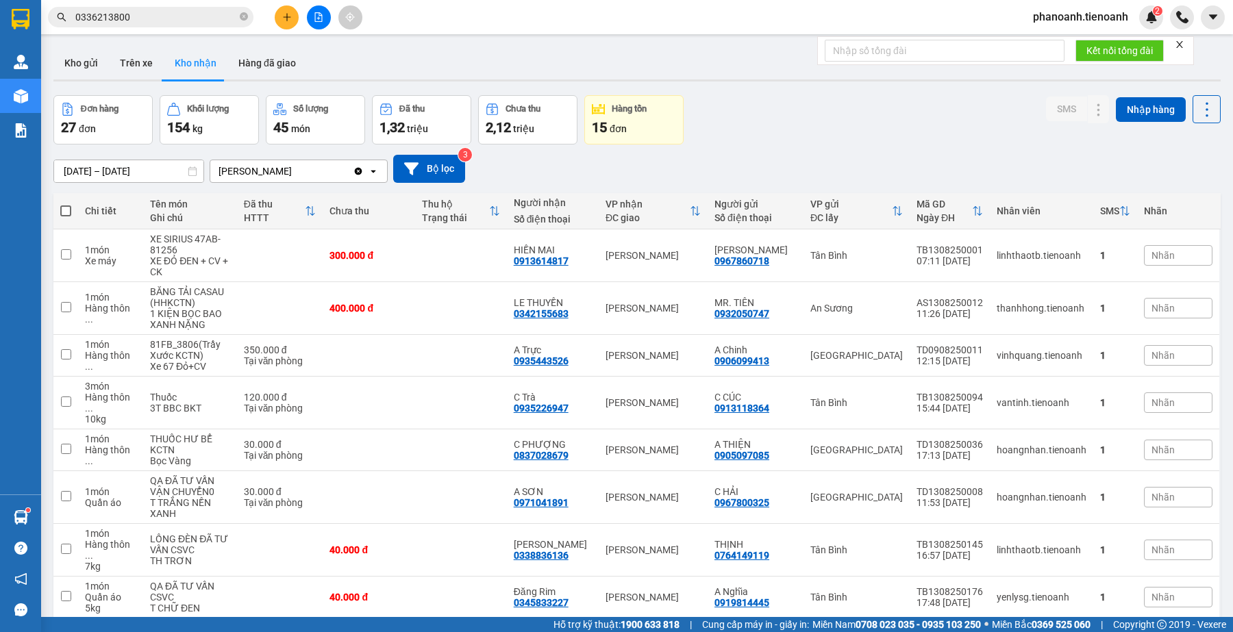
click at [854, 104] on div "Đơn hàng 27 đơn Khối lượng 154 kg Số lượng 45 món Đã thu 1,32 triệu Chưa thu 2,…" at bounding box center [636, 119] width 1167 height 49
click at [776, 108] on div "Đơn hàng 27 đơn Khối lượng 154 kg Số lượng 45 món Đã thu 1,32 triệu Chưa thu 2,…" at bounding box center [636, 119] width 1167 height 49
click at [758, 145] on div "[DATE] – [DATE] Press the down arrow key to interact with the calendar and sele…" at bounding box center [636, 169] width 1167 height 49
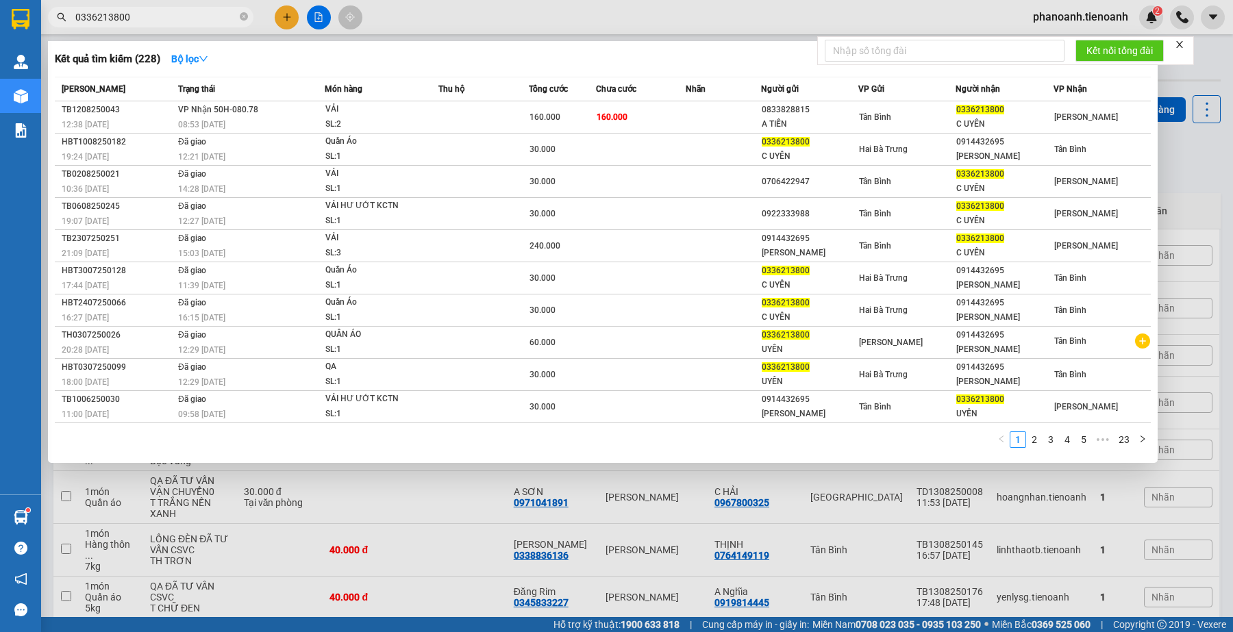
click at [186, 8] on span "0336213800" at bounding box center [150, 17] width 205 height 21
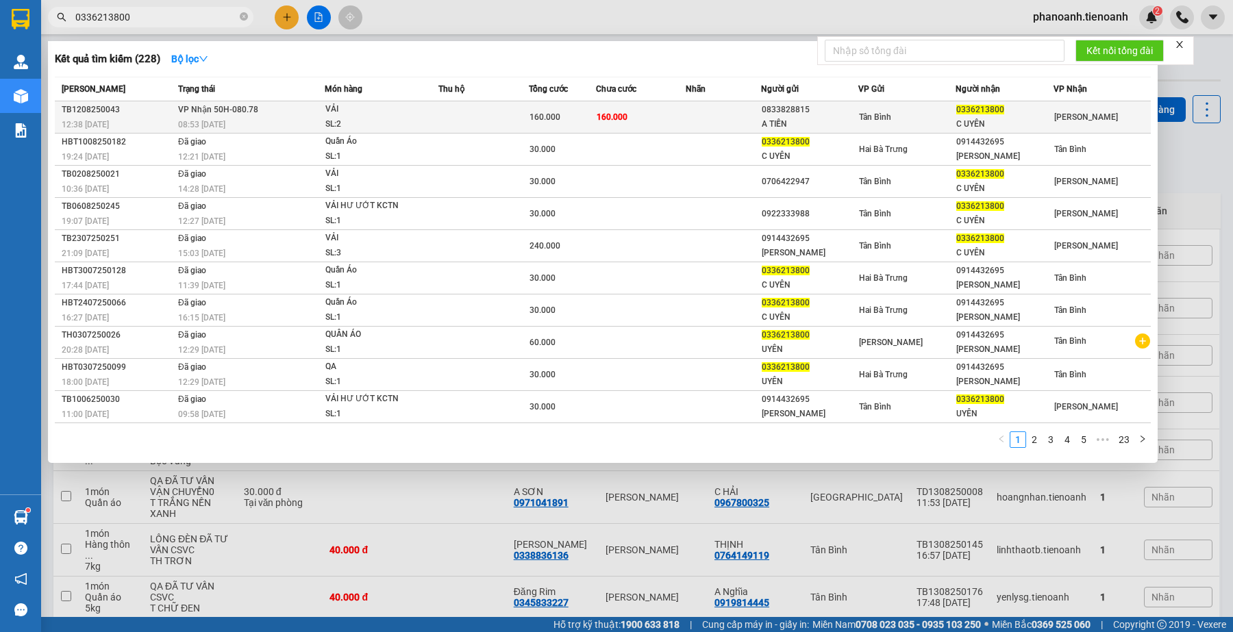
click at [785, 106] on div "0833828815" at bounding box center [810, 110] width 96 height 14
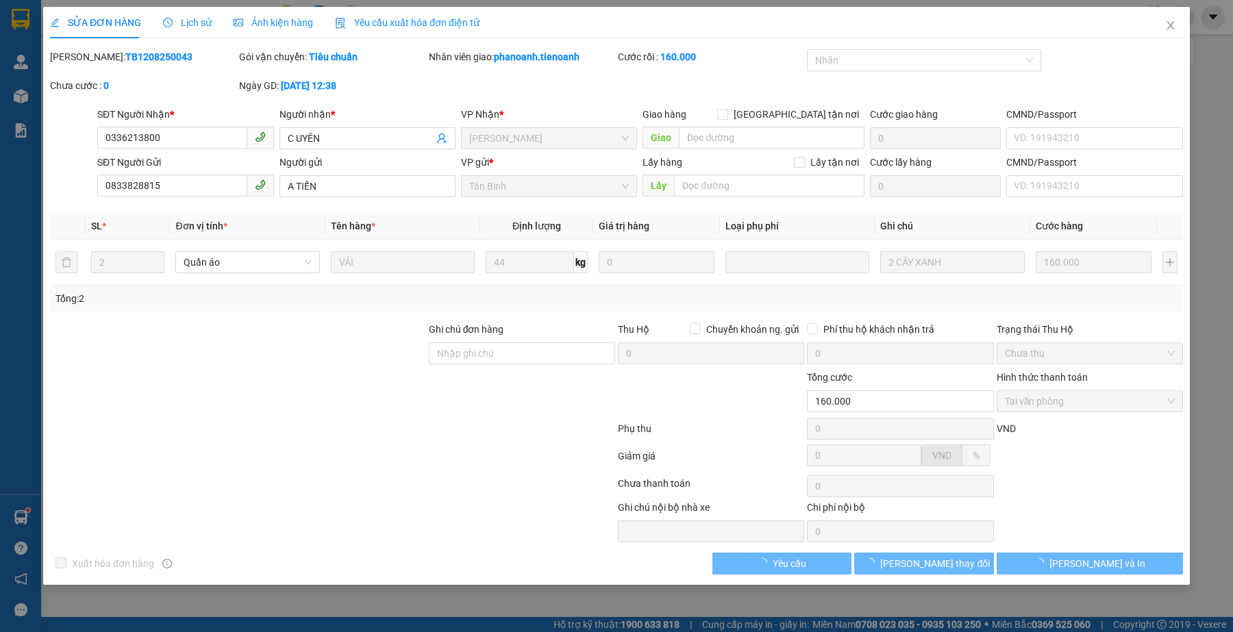
type input "0336213800"
type input "C UYÊN"
type input "0833828815"
type input "A TIẾN"
type input "160.000"
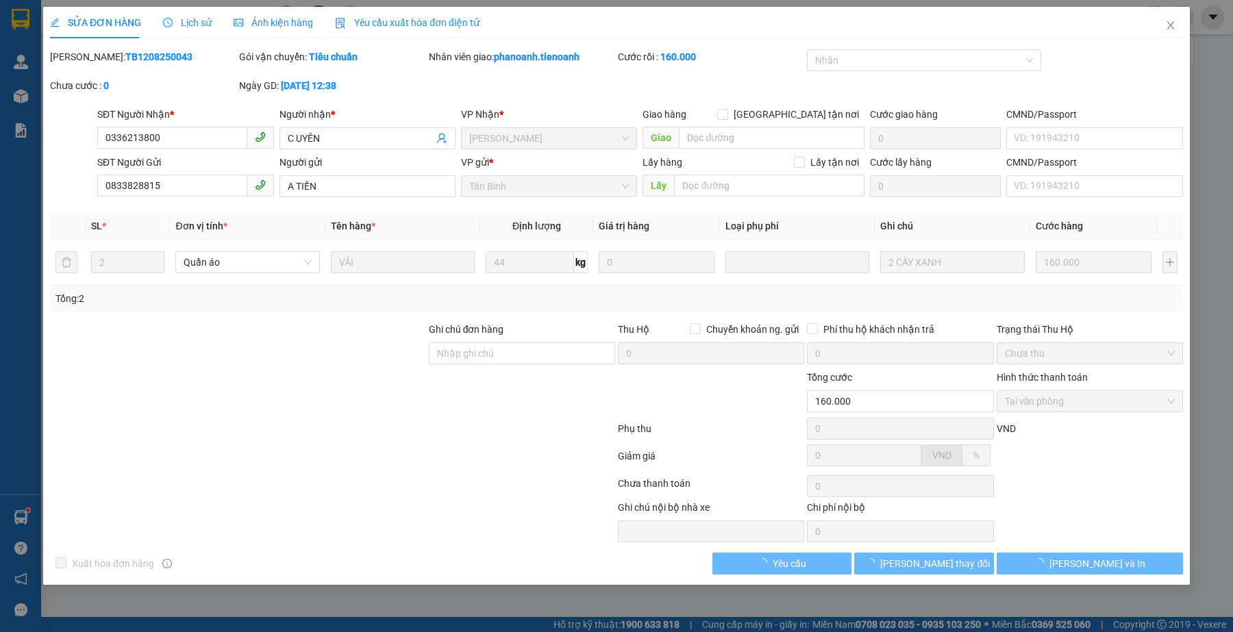
click at [203, 24] on span "Lịch sử" at bounding box center [187, 22] width 49 height 11
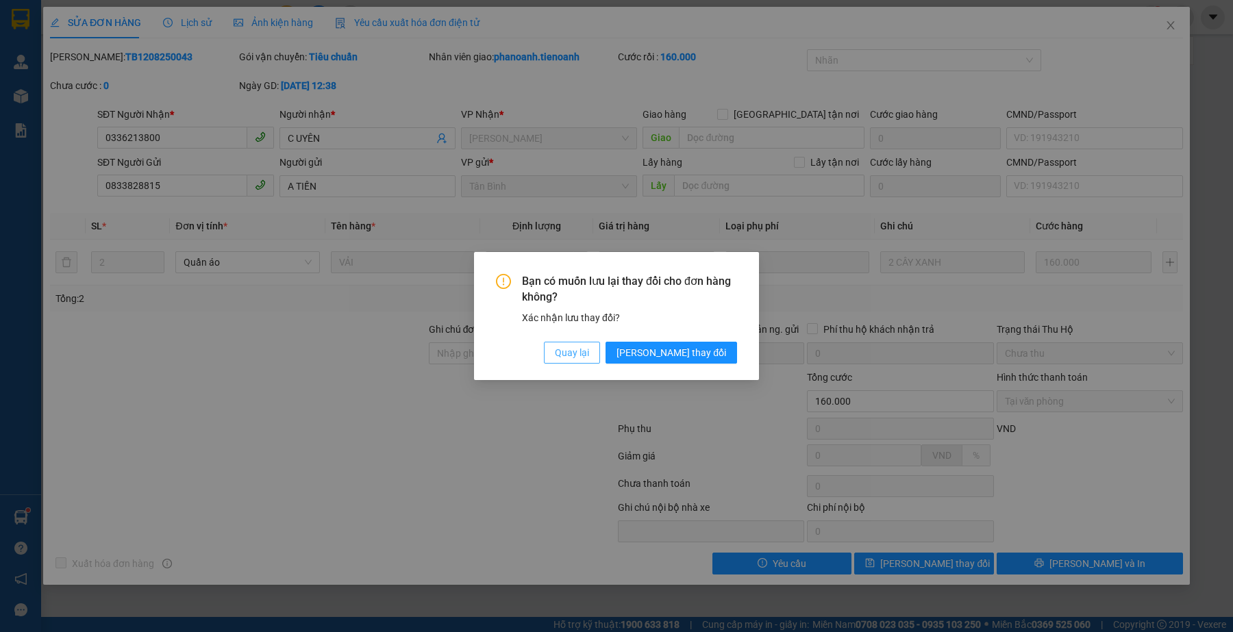
click at [589, 354] on span "Quay lại" at bounding box center [572, 352] width 34 height 15
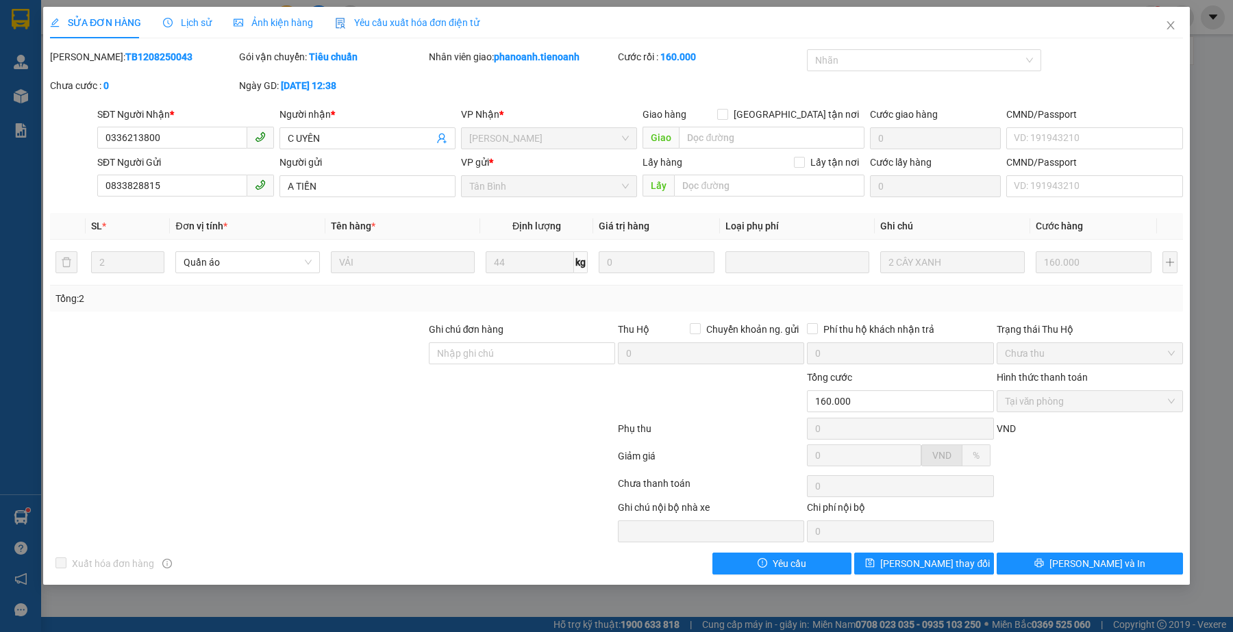
click at [317, 460] on div at bounding box center [333, 458] width 568 height 27
click at [382, 522] on div at bounding box center [498, 521] width 236 height 42
click at [388, 560] on div "Xuất hóa đơn hàng Yêu cầu [PERSON_NAME] thay đổi [PERSON_NAME] và In" at bounding box center [617, 564] width 1136 height 22
click at [368, 396] on div at bounding box center [238, 394] width 379 height 48
click at [430, 484] on div at bounding box center [333, 486] width 568 height 27
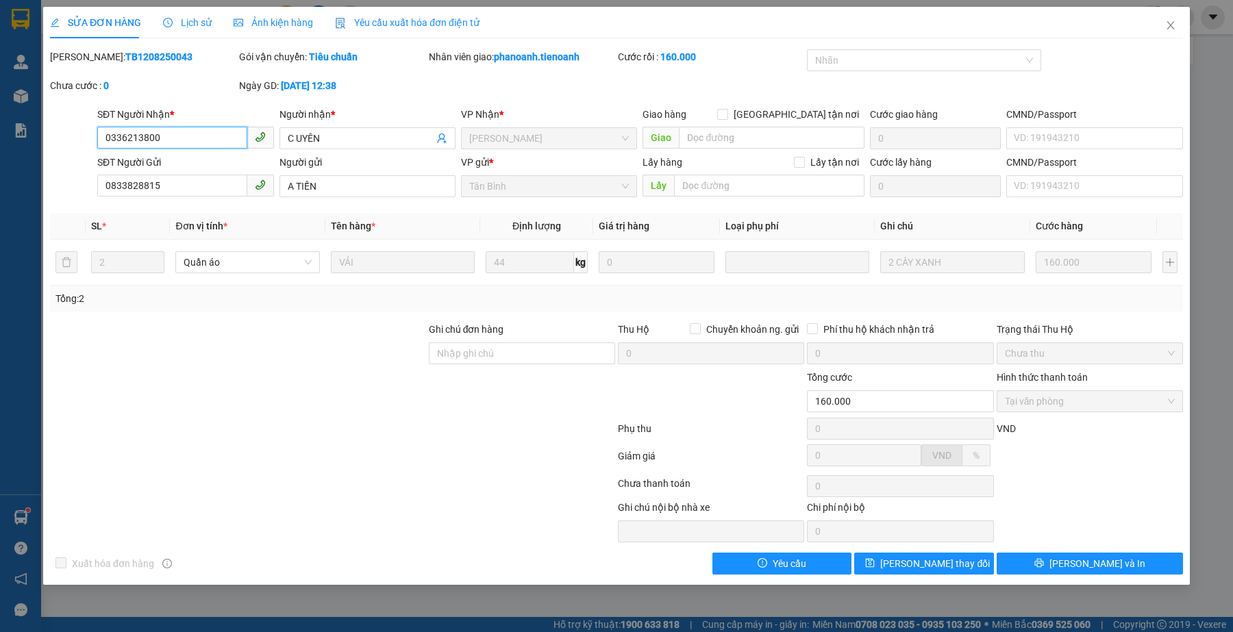
click at [176, 140] on input "0336213800" at bounding box center [171, 138] width 149 height 22
click at [176, 139] on input "0336213800" at bounding box center [171, 138] width 149 height 22
click at [423, 449] on div at bounding box center [333, 458] width 568 height 27
click at [375, 429] on div at bounding box center [333, 431] width 568 height 27
click at [1168, 25] on icon "close" at bounding box center [1170, 25] width 11 height 11
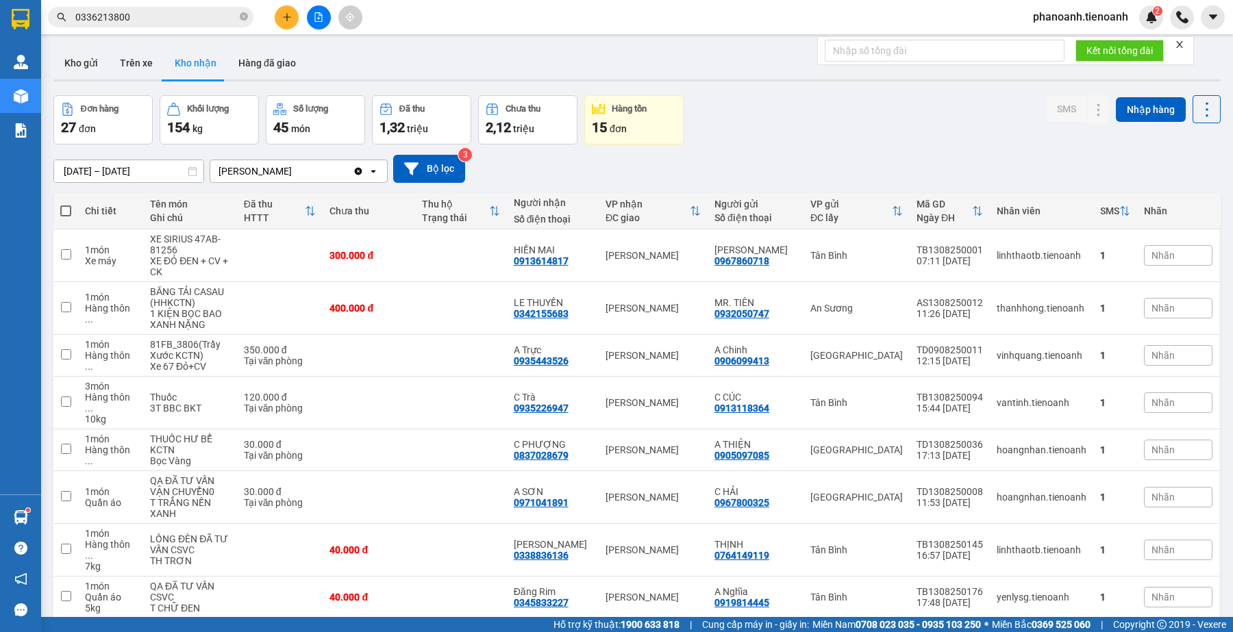
click at [425, 62] on div "Kho gửi Trên xe Kho nhận Hàng đã giao" at bounding box center [636, 65] width 1167 height 36
click at [274, 66] on button "Hàng đã giao" at bounding box center [266, 63] width 79 height 33
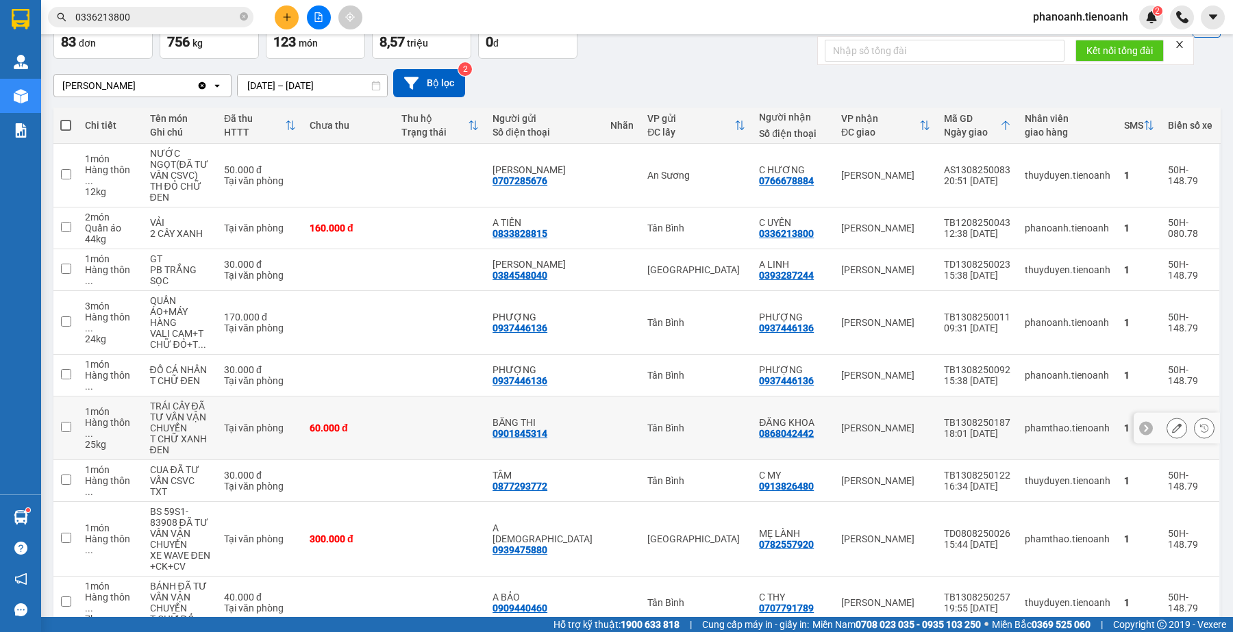
scroll to position [165, 0]
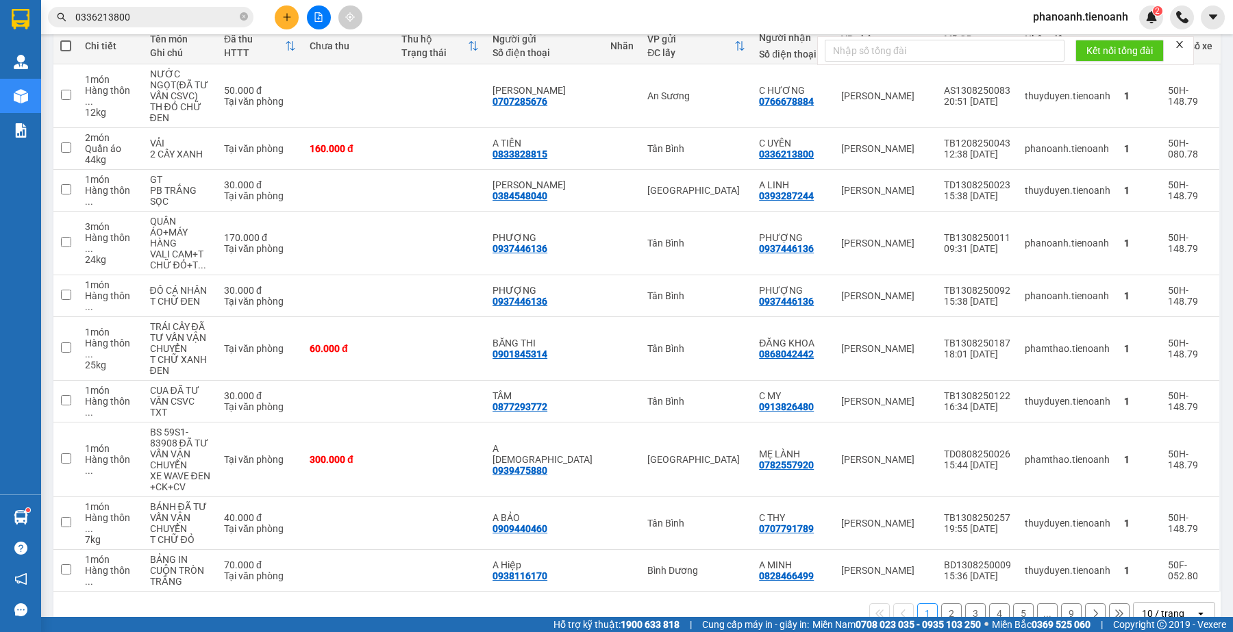
click at [942, 603] on button "2" at bounding box center [951, 613] width 21 height 21
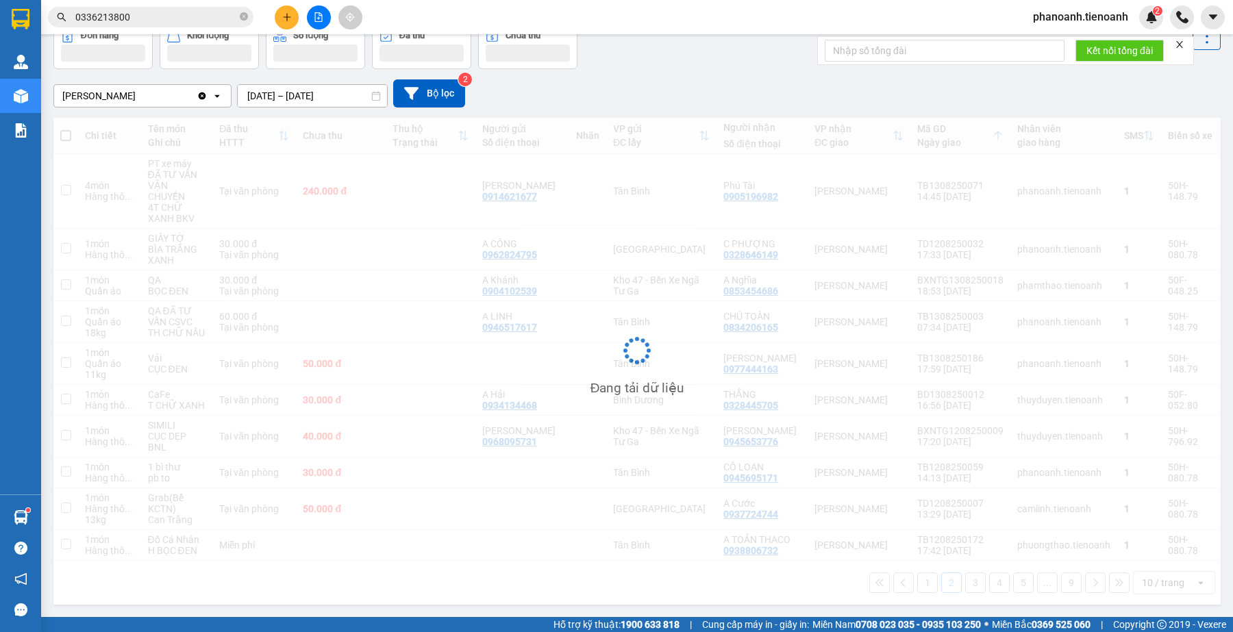
scroll to position [63, 0]
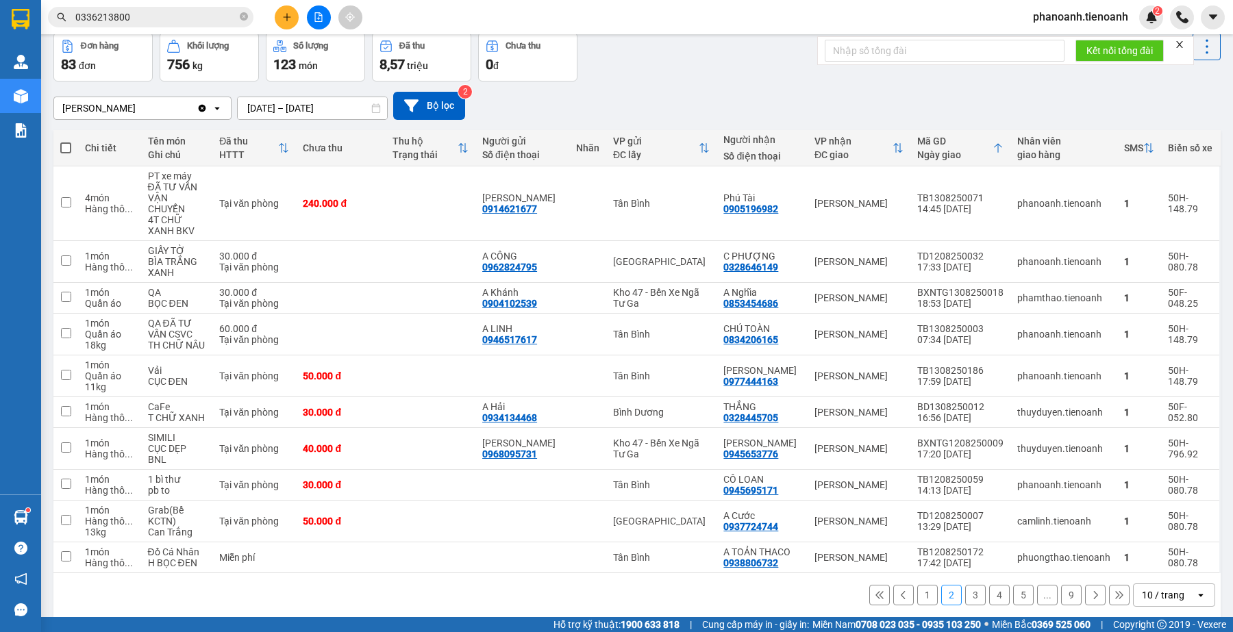
click at [965, 585] on button "3" at bounding box center [975, 595] width 21 height 21
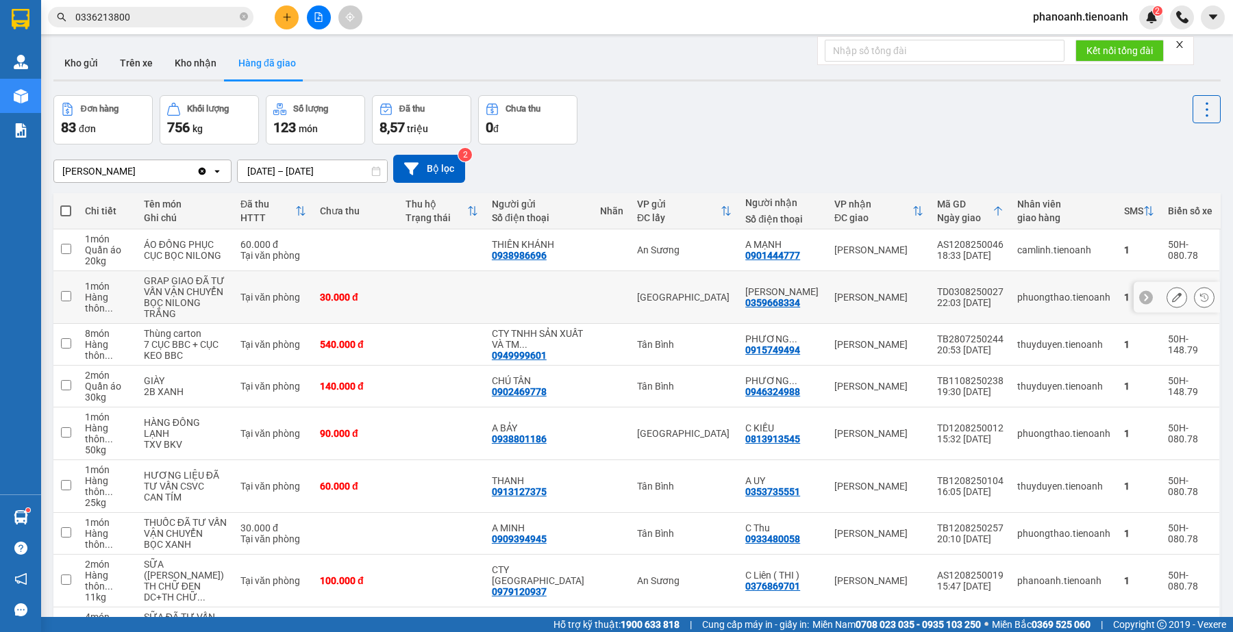
scroll to position [187, 0]
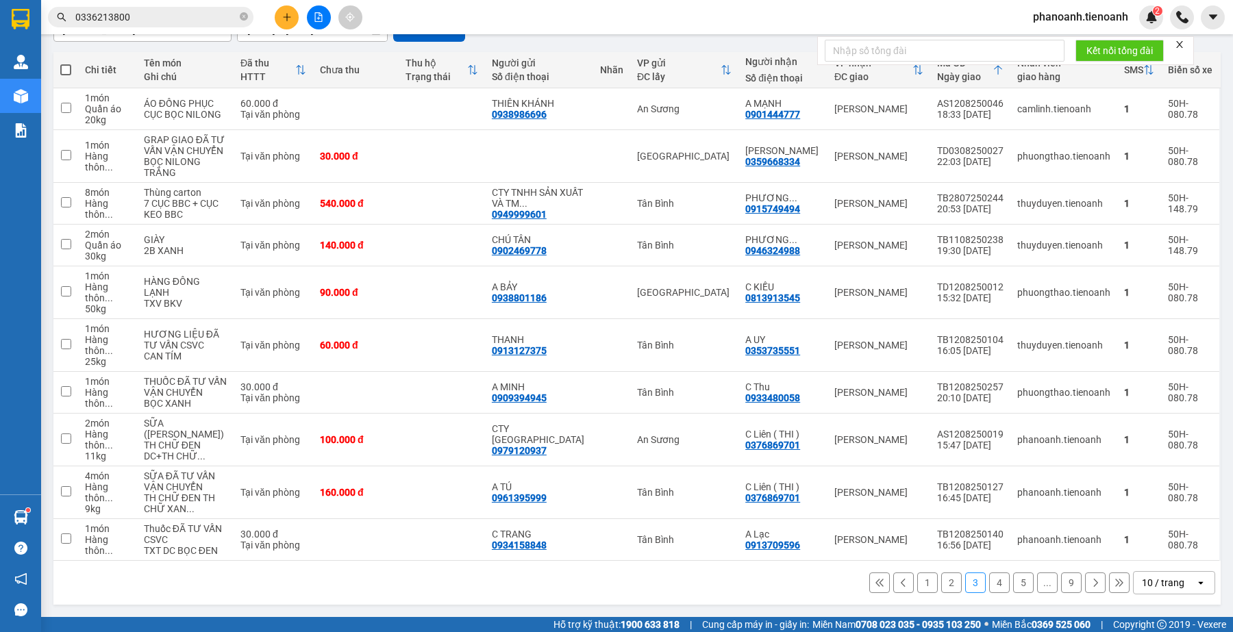
click at [989, 581] on button "4" at bounding box center [999, 583] width 21 height 21
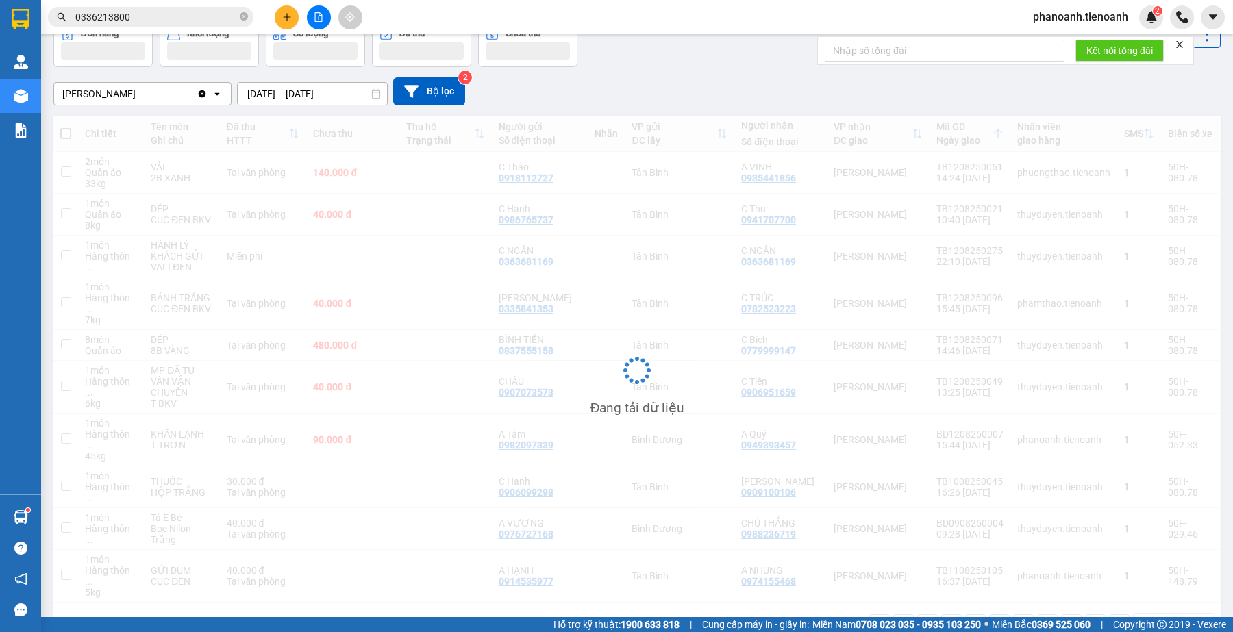
scroll to position [77, 0]
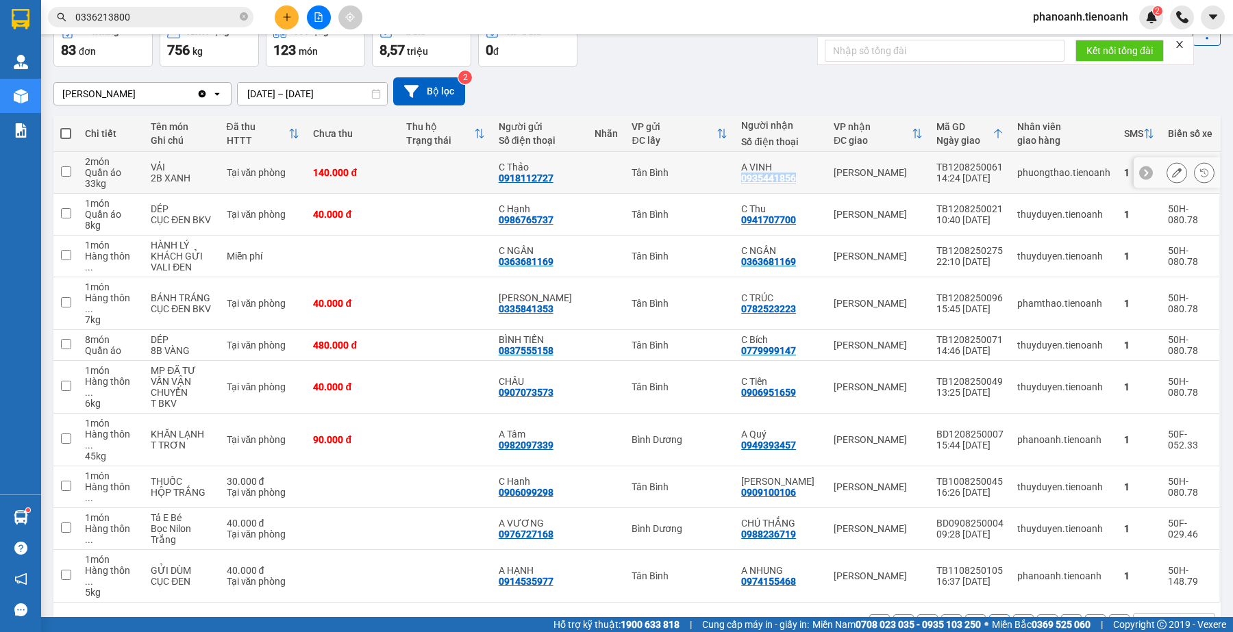
drag, startPoint x: 735, startPoint y: 181, endPoint x: 795, endPoint y: 179, distance: 60.3
click at [795, 179] on td "A VINH 0935441856" at bounding box center [780, 173] width 92 height 42
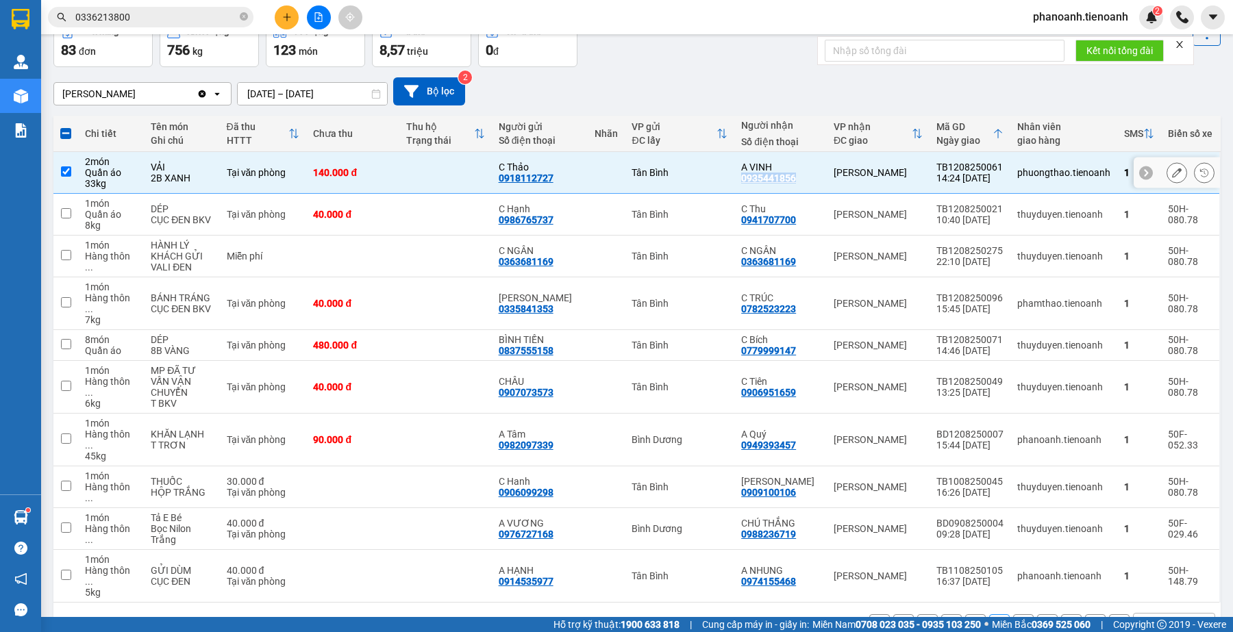
copy div "0935441856"
click at [771, 64] on div "Đơn hàng 83 đơn Khối lượng 756 kg Số lượng 123 món Đã thu 8,57 triệu Chưa thu 0…" at bounding box center [636, 42] width 1167 height 49
click at [707, 53] on div "Đơn hàng 83 đơn Khối lượng 756 kg Số lượng 123 món Đã thu 8,57 triệu Chưa thu 0…" at bounding box center [636, 42] width 1167 height 49
click at [656, 69] on div "Cư Kuin Clear value open [DATE] – [DATE] Press the down arrow key to interact w…" at bounding box center [636, 91] width 1167 height 49
click at [737, 82] on div "Cư Kuin Clear value open [DATE] – [DATE] Press the down arrow key to interact w…" at bounding box center [636, 91] width 1167 height 28
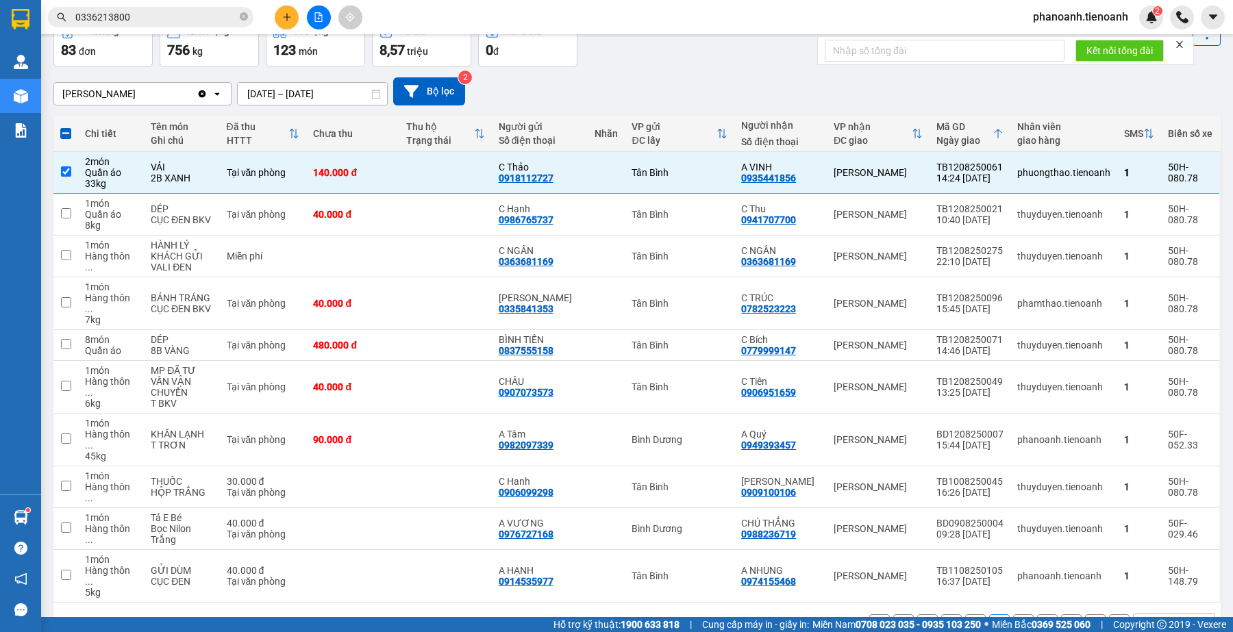
click at [716, 60] on div "Đơn hàng 83 đơn Khối lượng 756 kg Số lượng 123 món Đã thu 8,57 triệu Chưa thu 0…" at bounding box center [636, 42] width 1167 height 49
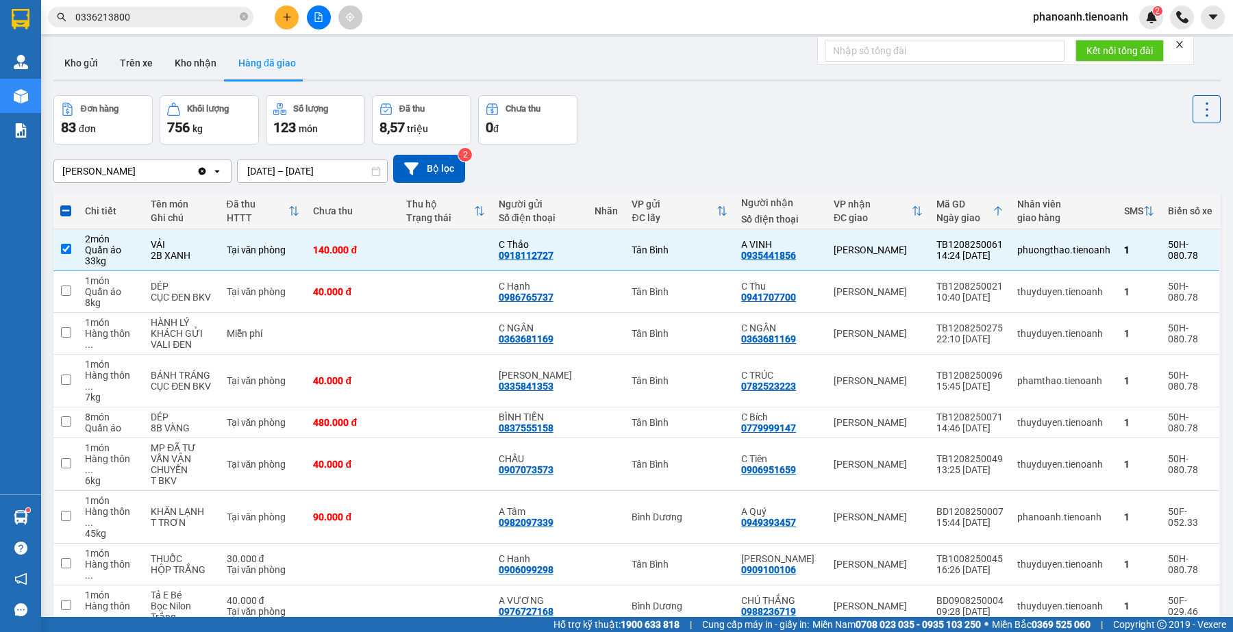
click at [690, 141] on div "Đơn hàng 83 đơn Khối lượng 756 kg Số lượng 123 món Đã thu 8,57 triệu Chưa thu 0…" at bounding box center [636, 119] width 1167 height 49
click at [75, 247] on td at bounding box center [65, 250] width 25 height 42
checkbox input "false"
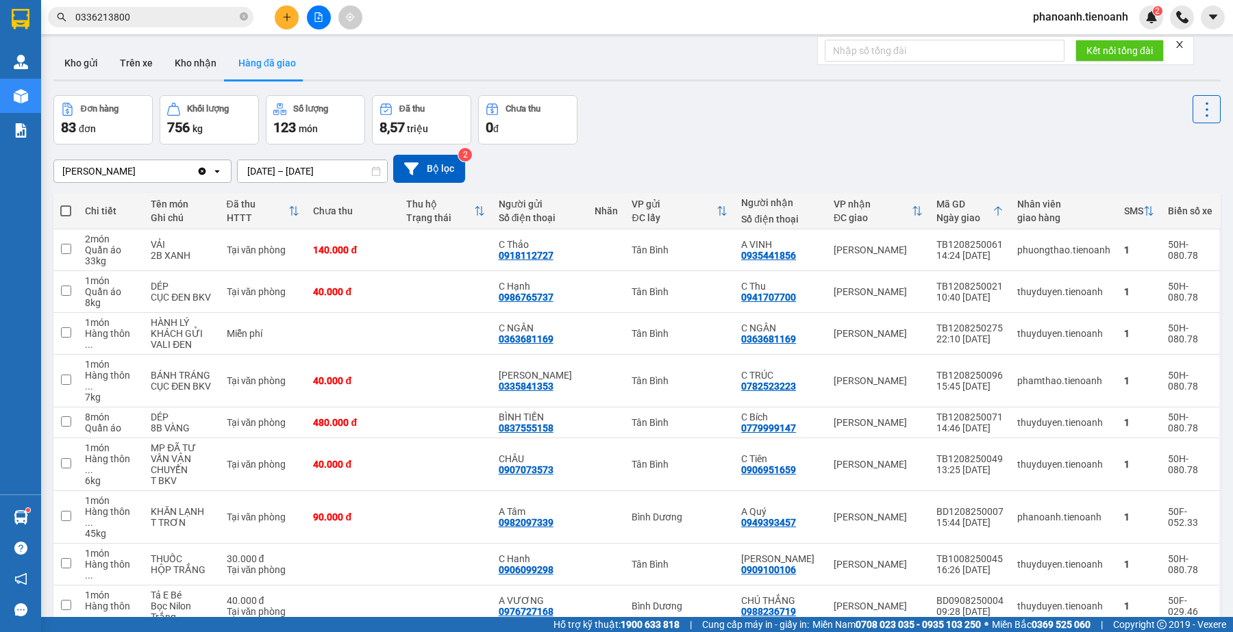
click at [748, 110] on div "Đơn hàng 83 đơn Khối lượng 756 kg Số lượng 123 món Đã thu 8,57 triệu Chưa thu 0…" at bounding box center [636, 119] width 1167 height 49
click at [656, 160] on div "Cư Kuin Clear value open [DATE] – [DATE] Press the down arrow key to interact w…" at bounding box center [636, 169] width 1167 height 28
click at [799, 113] on div "Đơn hàng 83 đơn Khối lượng 756 kg Số lượng 123 món Đã thu 8,57 triệu Chưa thu 0…" at bounding box center [636, 119] width 1167 height 49
click at [686, 127] on div "Đơn hàng 83 đơn Khối lượng 756 kg Số lượng 123 món Đã thu 8,57 triệu Chưa thu 0…" at bounding box center [636, 119] width 1167 height 49
click at [702, 145] on div "Cư Kuin Clear value open [DATE] – [DATE] Press the down arrow key to interact w…" at bounding box center [636, 169] width 1167 height 49
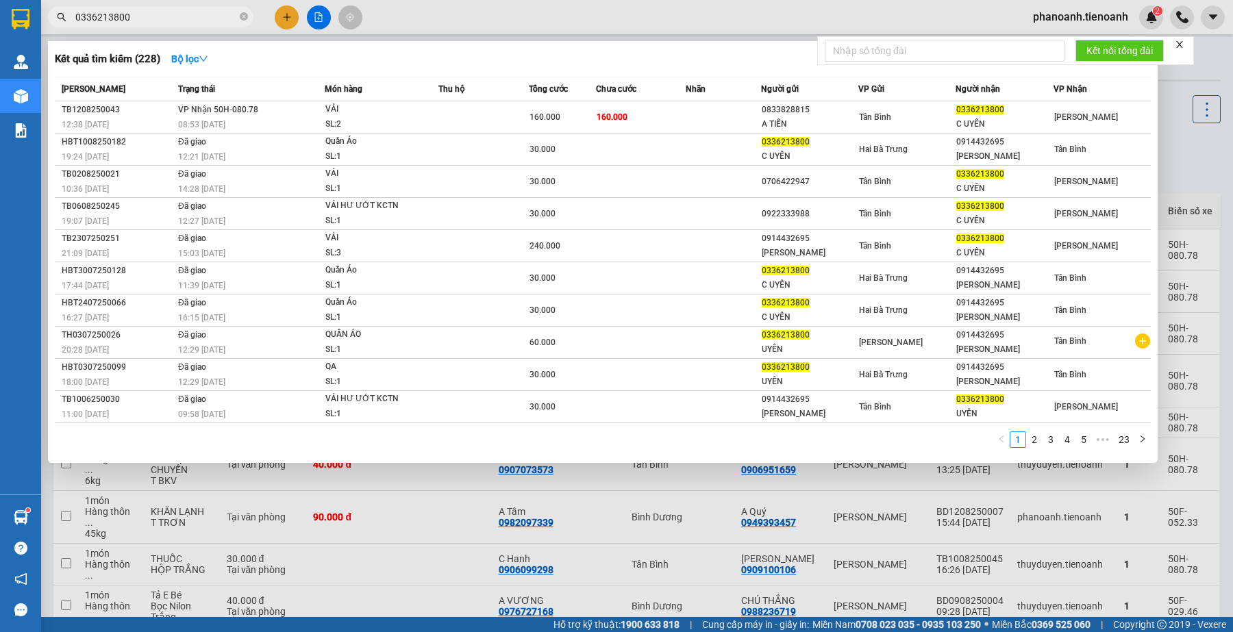
click at [170, 16] on input "0336213800" at bounding box center [156, 17] width 162 height 15
click at [211, 18] on input "0336213800" at bounding box center [156, 17] width 162 height 15
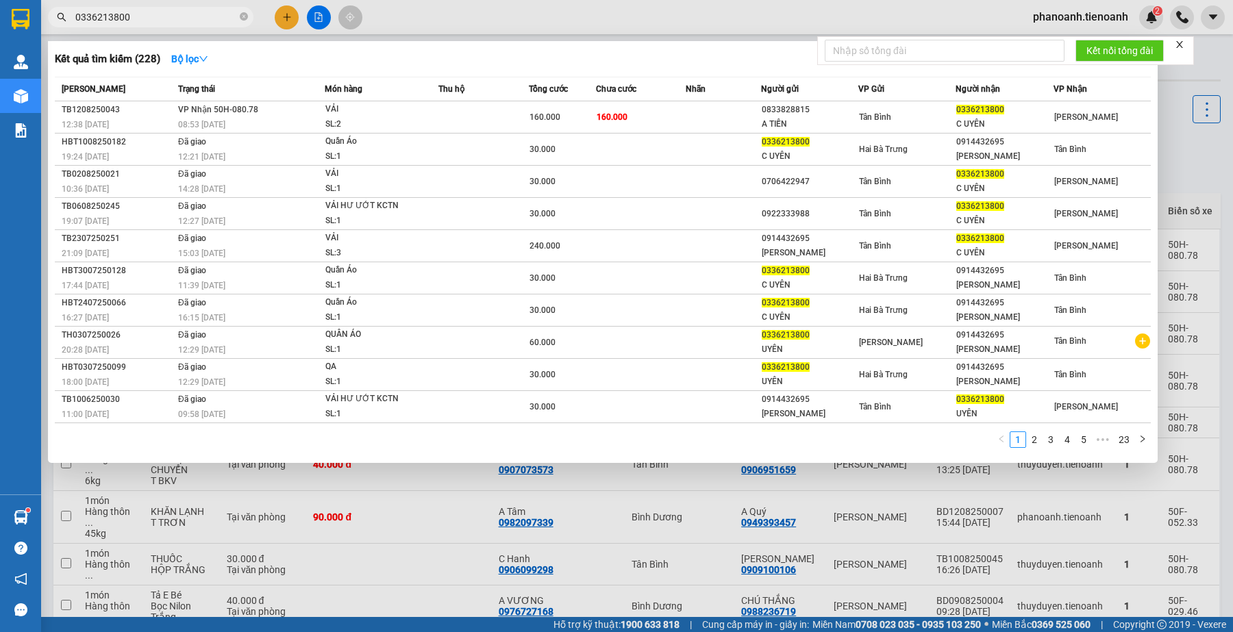
click at [211, 18] on input "0336213800" at bounding box center [156, 17] width 162 height 15
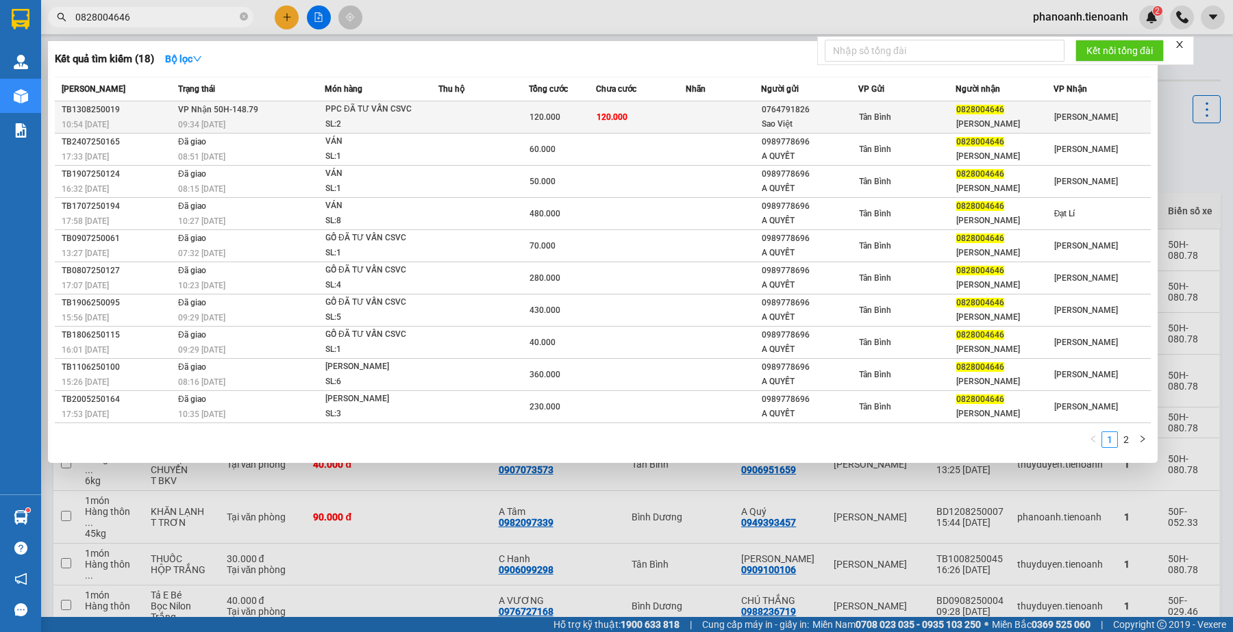
type input "0828004646"
click at [1010, 121] on div "[PERSON_NAME]" at bounding box center [1004, 124] width 96 height 14
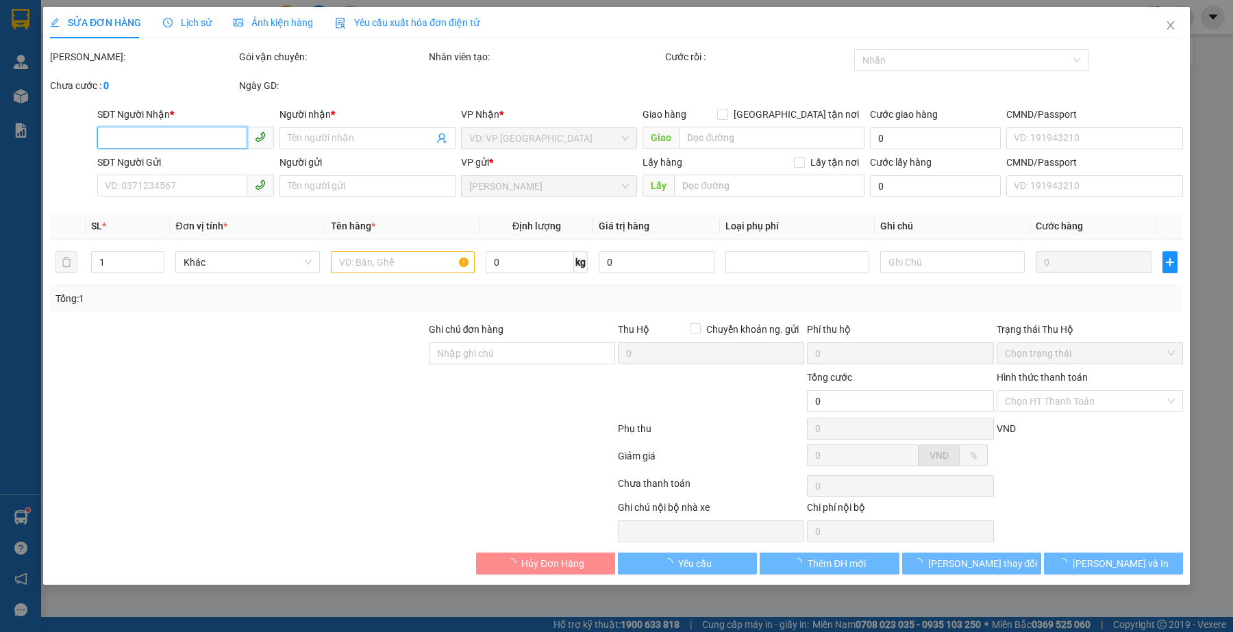
click at [177, 139] on input "SĐT Người Nhận *" at bounding box center [171, 138] width 149 height 22
type input "0828004646"
type input "[PERSON_NAME]"
type input "0764791826"
type input "Sao Việt"
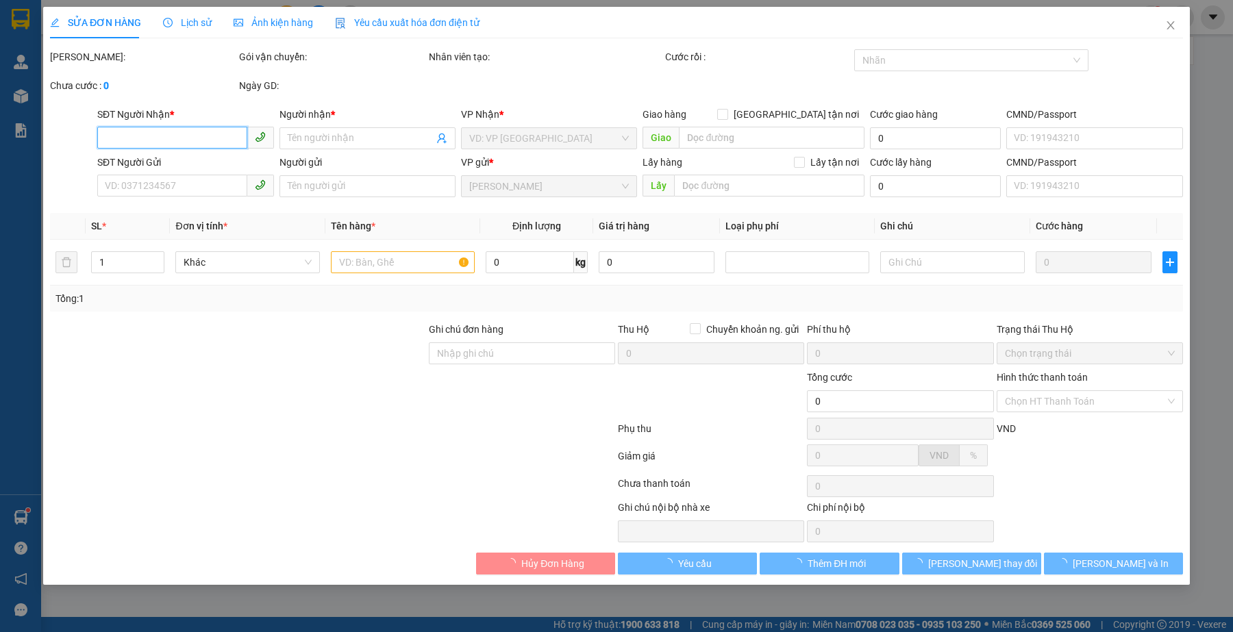
type input "120.000"
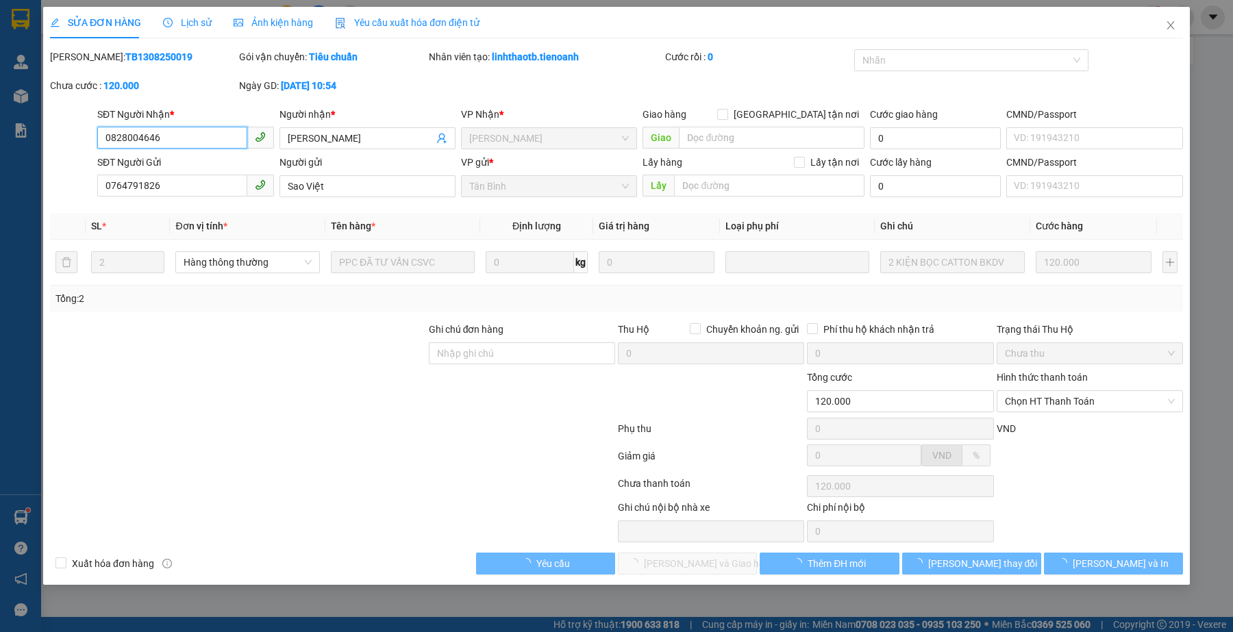
click at [177, 139] on input "0828004646" at bounding box center [171, 138] width 149 height 22
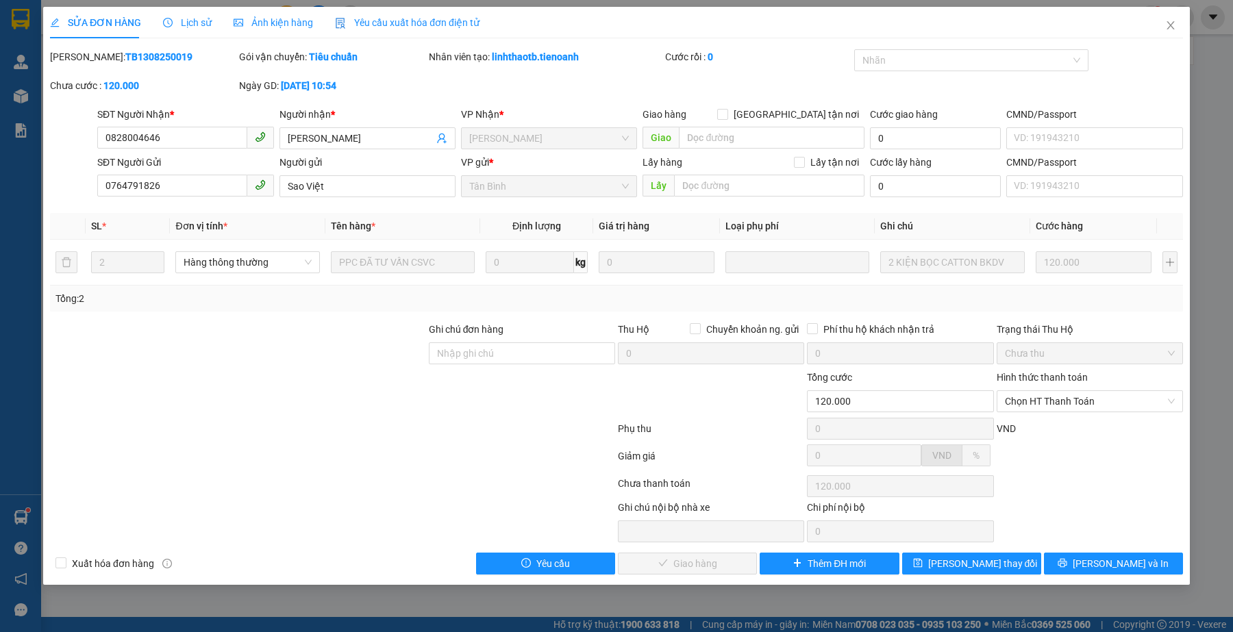
click at [355, 462] on div at bounding box center [333, 458] width 568 height 27
click at [238, 457] on div at bounding box center [333, 458] width 568 height 27
click at [1044, 406] on span "Chọn HT Thanh Toán" at bounding box center [1090, 401] width 170 height 21
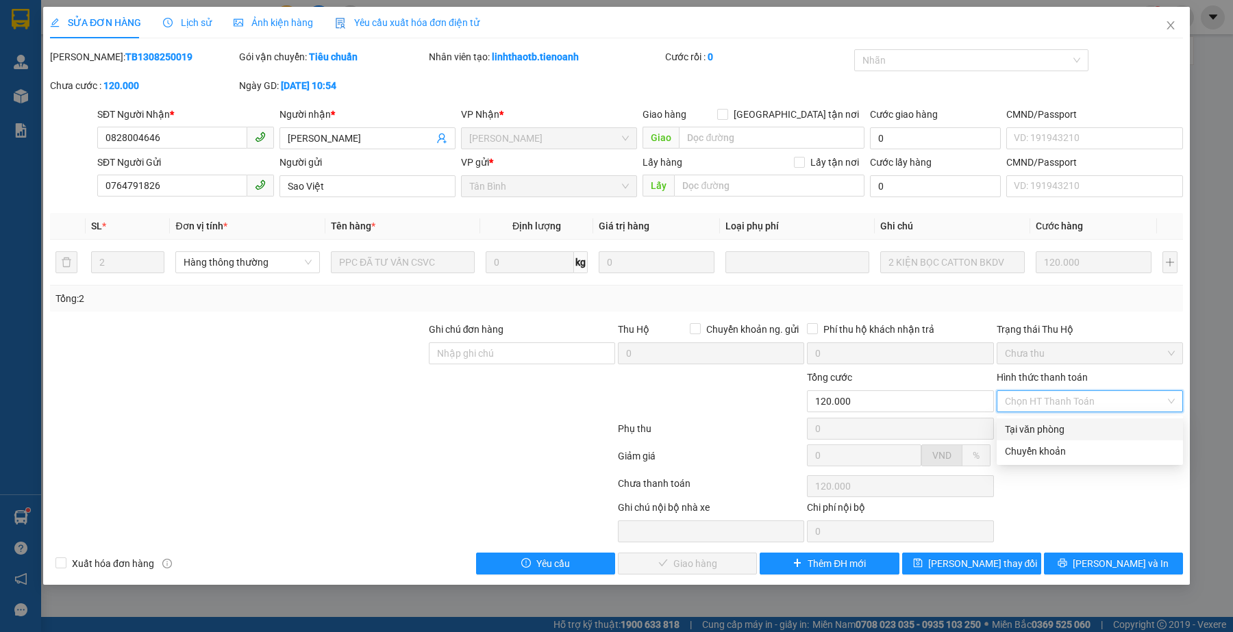
click at [1045, 428] on div "Tại văn phòng" at bounding box center [1090, 429] width 170 height 15
type input "0"
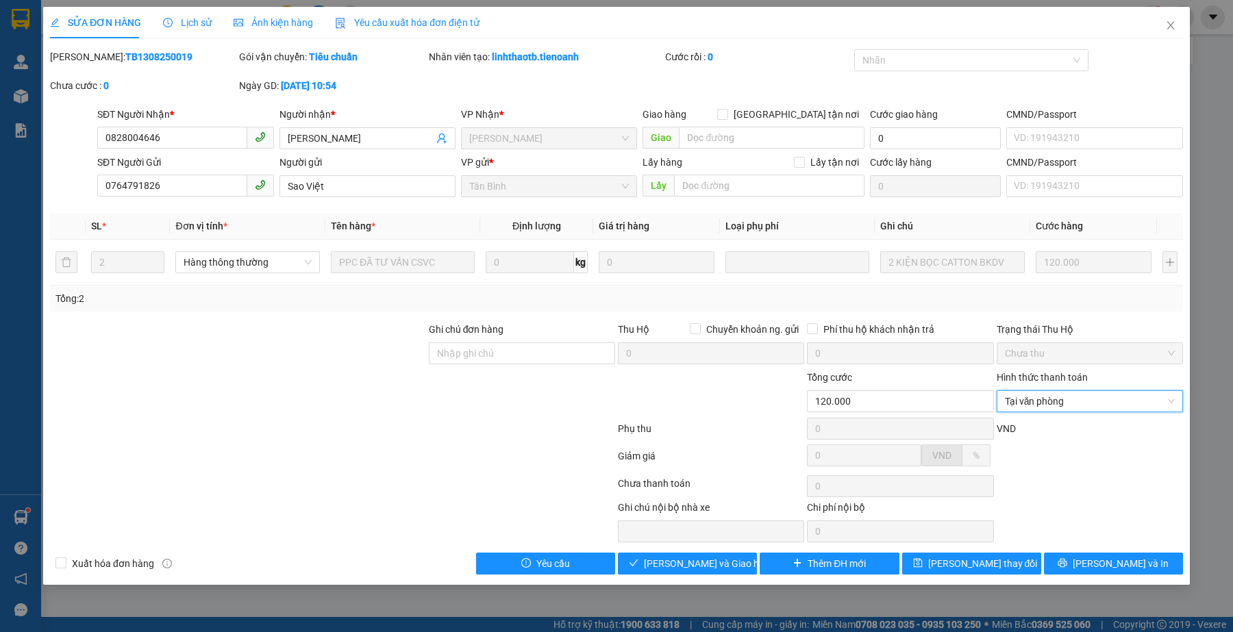
click at [553, 451] on div at bounding box center [333, 458] width 568 height 27
drag, startPoint x: 680, startPoint y: 560, endPoint x: 460, endPoint y: 628, distance: 230.1
click at [678, 560] on span "[PERSON_NAME] và Giao hàng" at bounding box center [709, 563] width 131 height 15
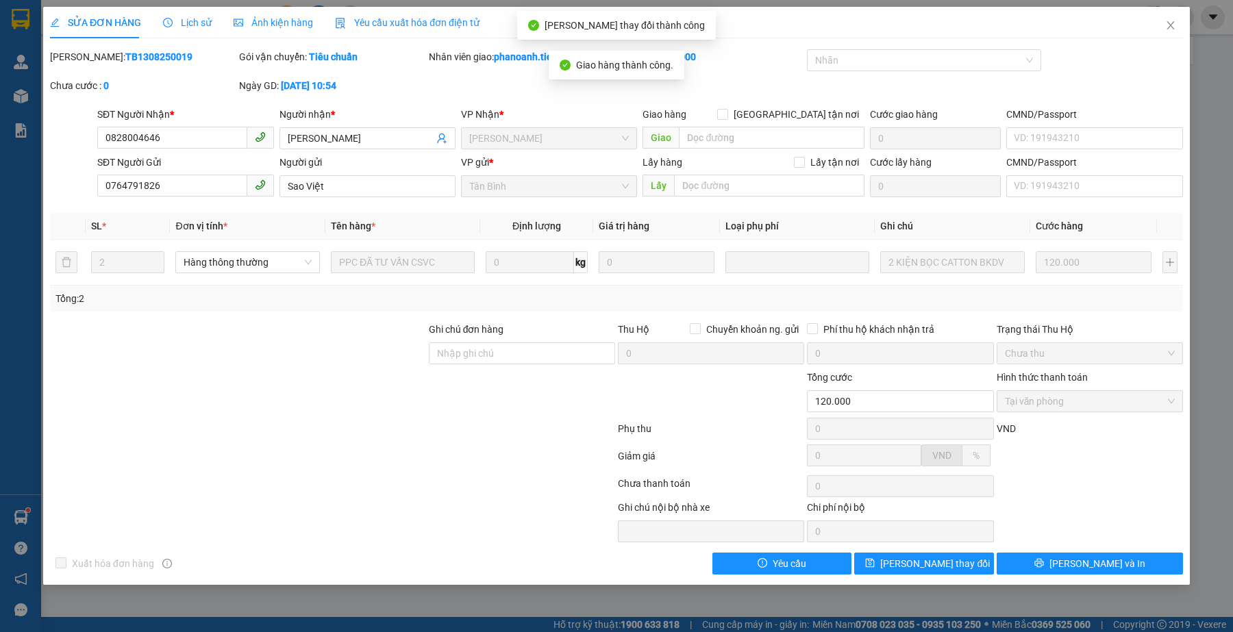
click at [350, 470] on div at bounding box center [333, 458] width 568 height 27
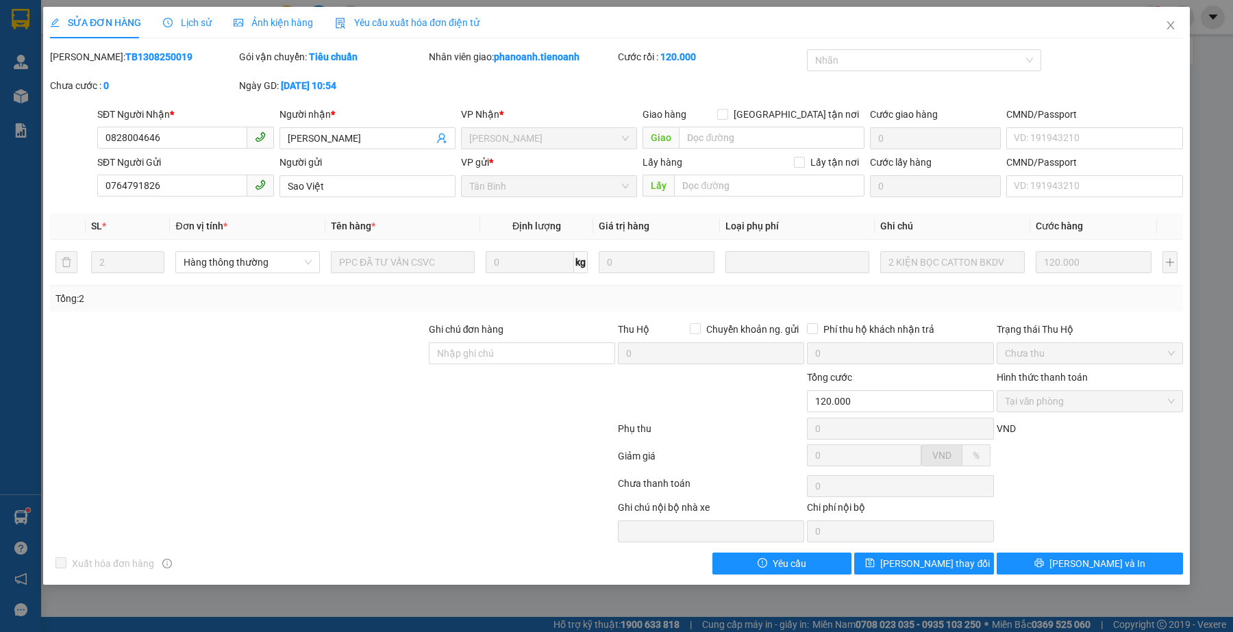
click at [713, 32] on div "SỬA ĐƠN HÀNG Lịch sử Ảnh kiện hàng Yêu cầu xuất hóa đơn điện tử" at bounding box center [616, 23] width 1133 height 32
click at [1170, 23] on icon "close" at bounding box center [1170, 25] width 11 height 11
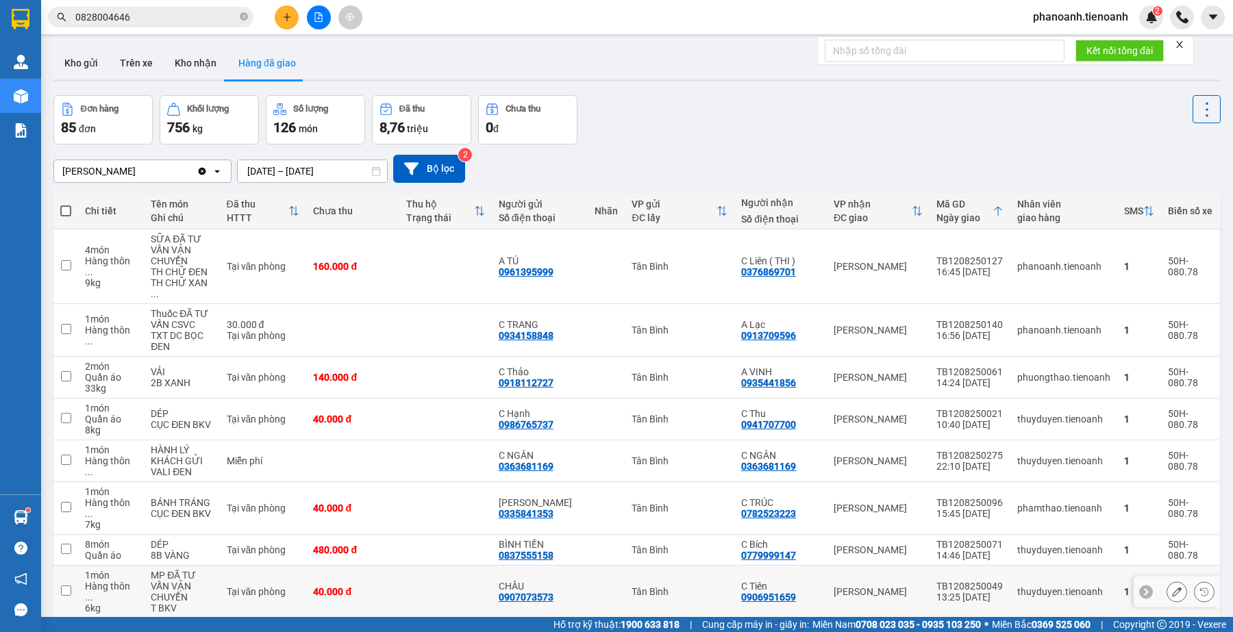
scroll to position [110, 0]
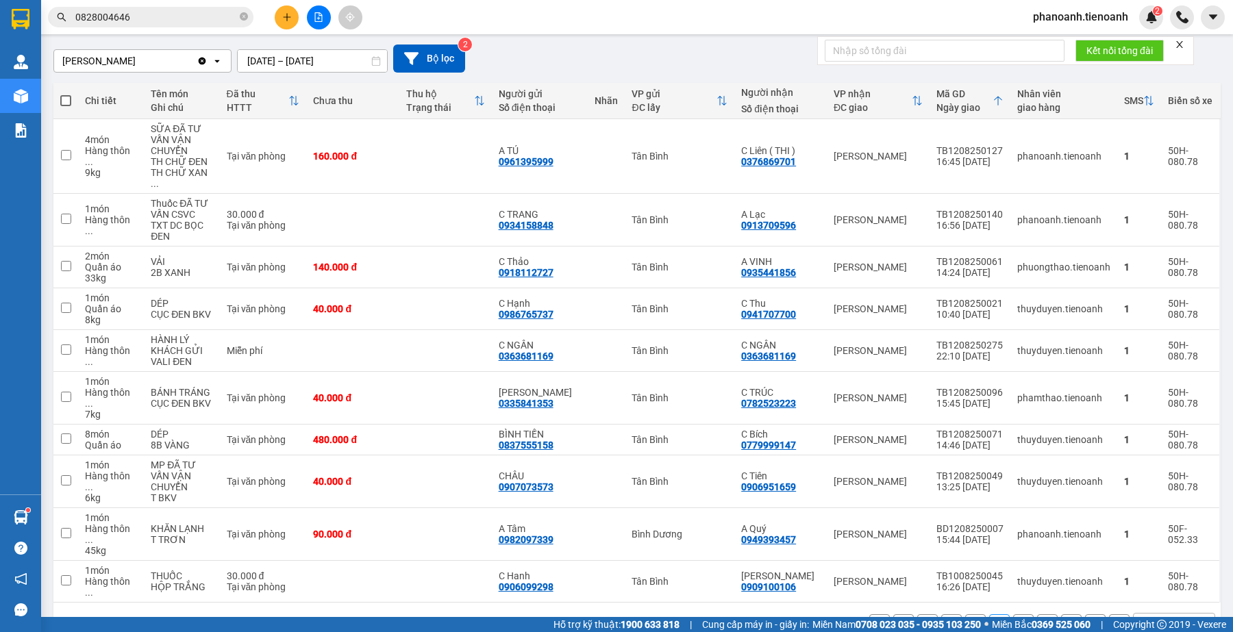
click at [875, 620] on icon at bounding box center [880, 625] width 10 height 10
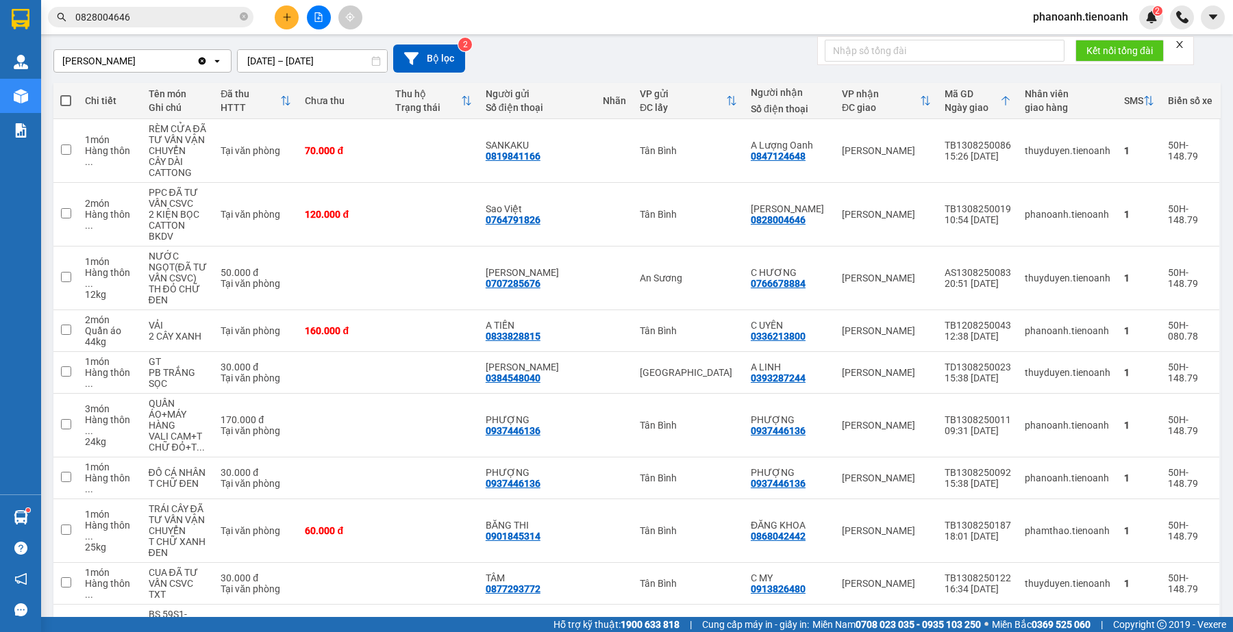
click at [586, 38] on div "Cư Kuin Clear value open [DATE] – [DATE] Press the down arrow key to interact w…" at bounding box center [636, 58] width 1167 height 49
click at [158, 14] on input "0828004646" at bounding box center [156, 17] width 162 height 15
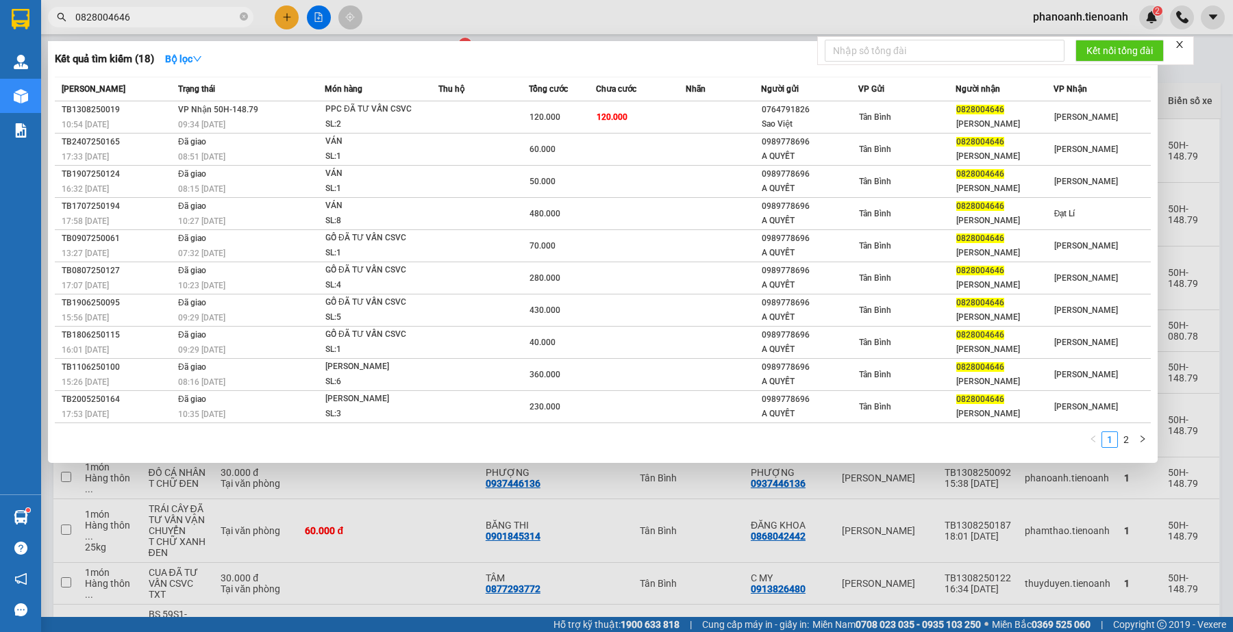
click at [158, 17] on input "0828004646" at bounding box center [156, 17] width 162 height 15
paste input "0976594523"
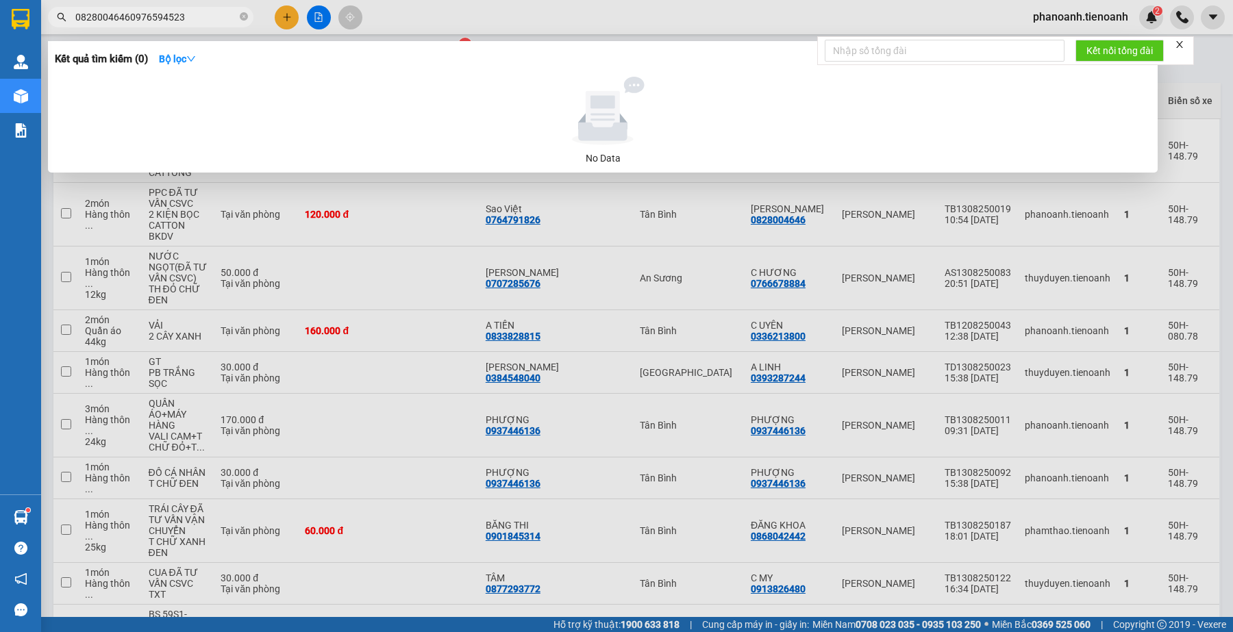
click at [221, 18] on input "08280046460976594523" at bounding box center [156, 17] width 162 height 15
paste input "text"
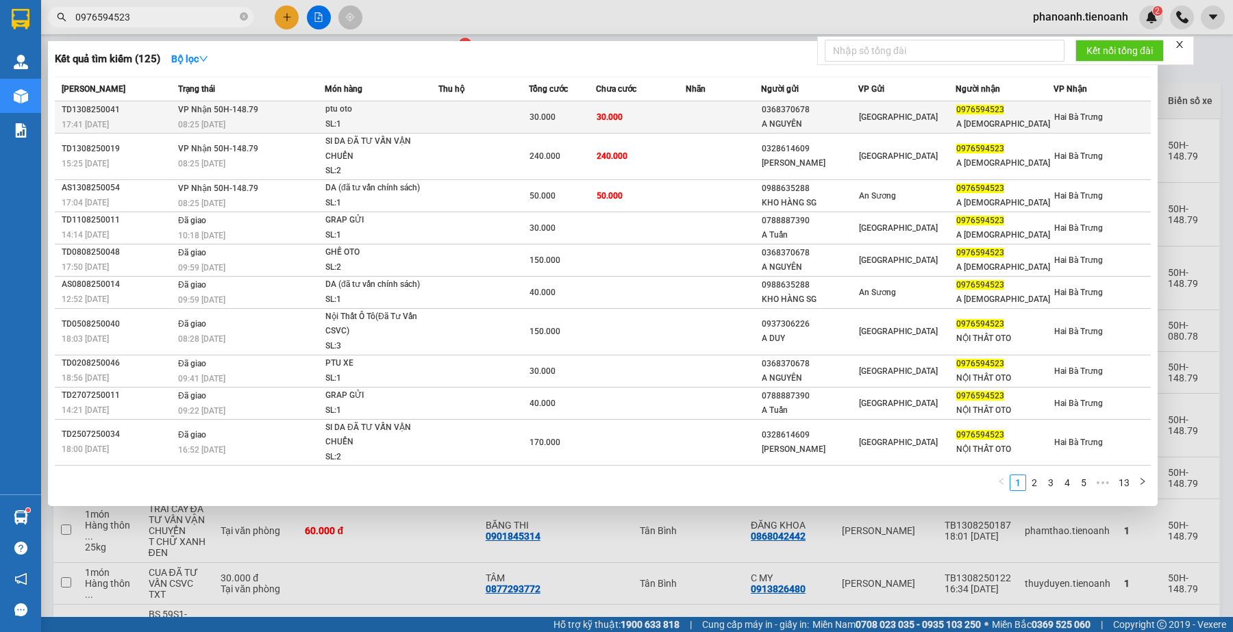
type input "0976594523"
click at [346, 118] on div "SL: 1" at bounding box center [376, 124] width 103 height 15
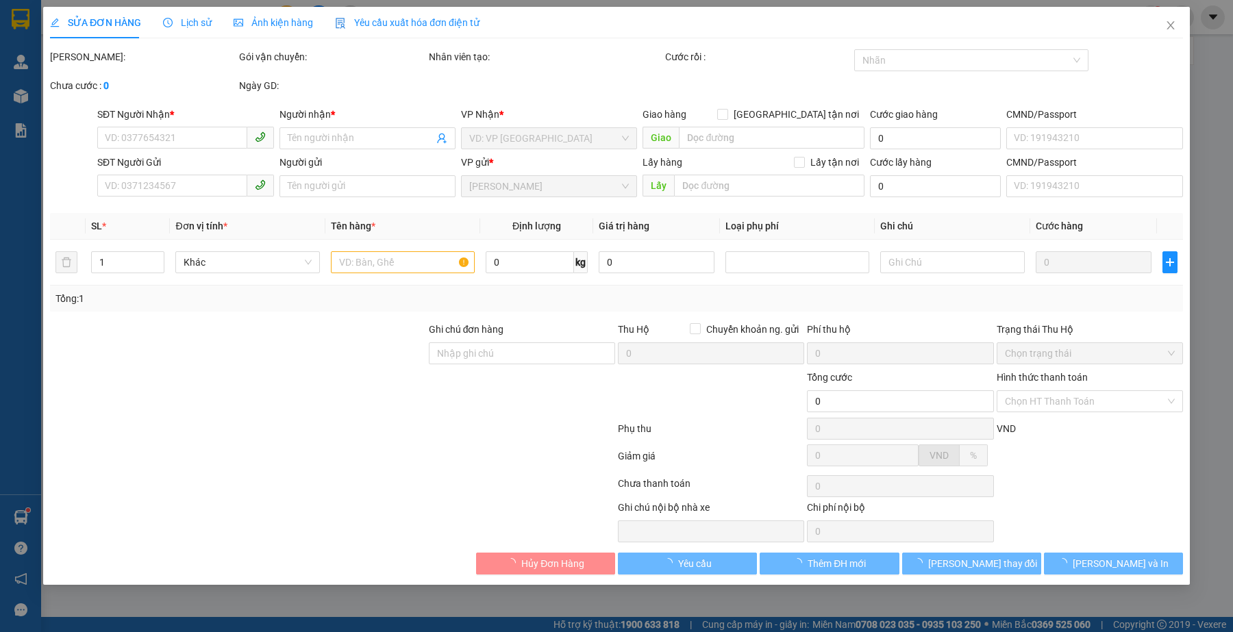
click at [175, 28] on span "Lịch sử" at bounding box center [187, 22] width 49 height 11
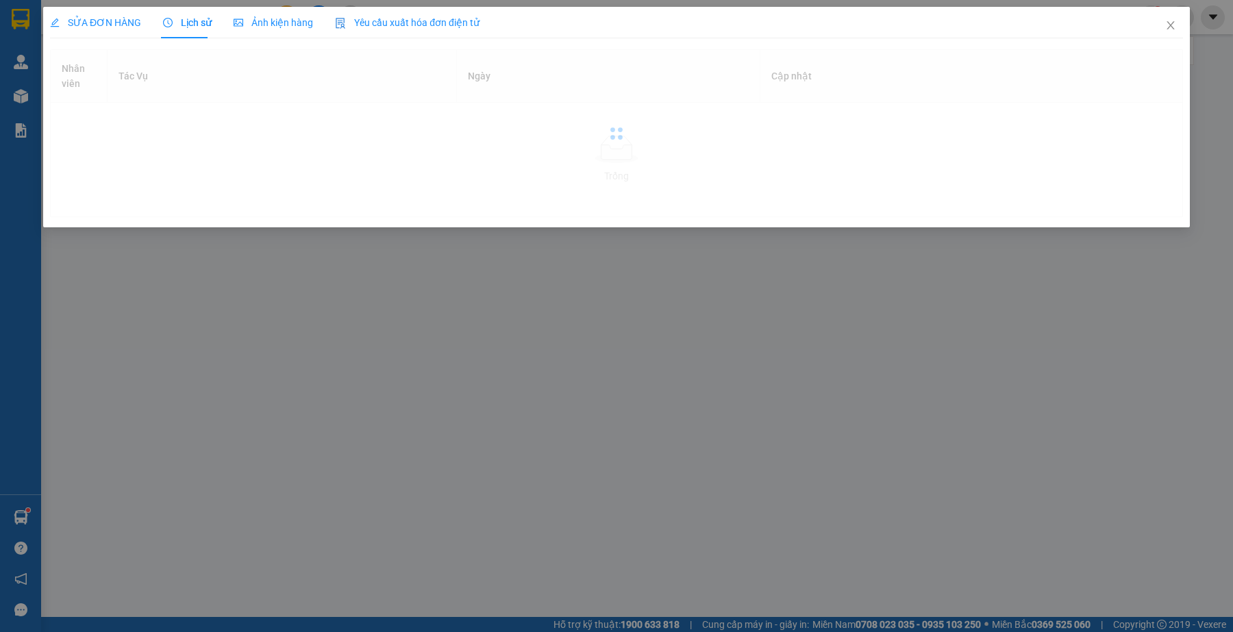
click at [182, 24] on span "Lịch sử" at bounding box center [187, 22] width 49 height 11
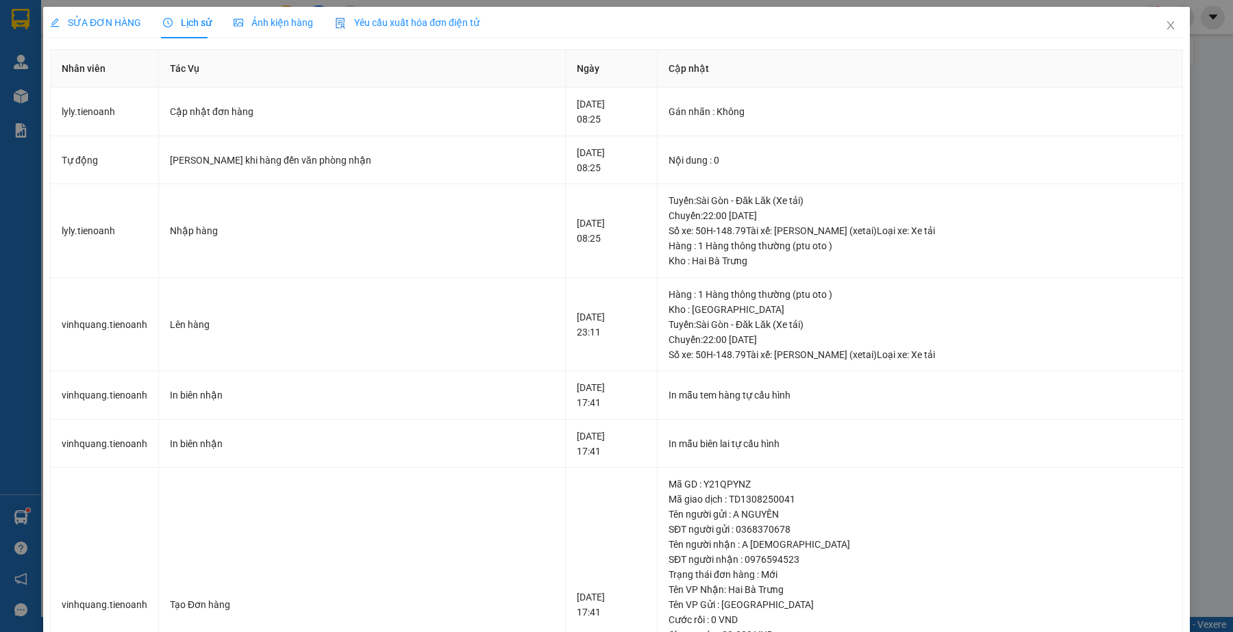
click at [127, 25] on span "SỬA ĐƠN HÀNG" at bounding box center [95, 22] width 91 height 11
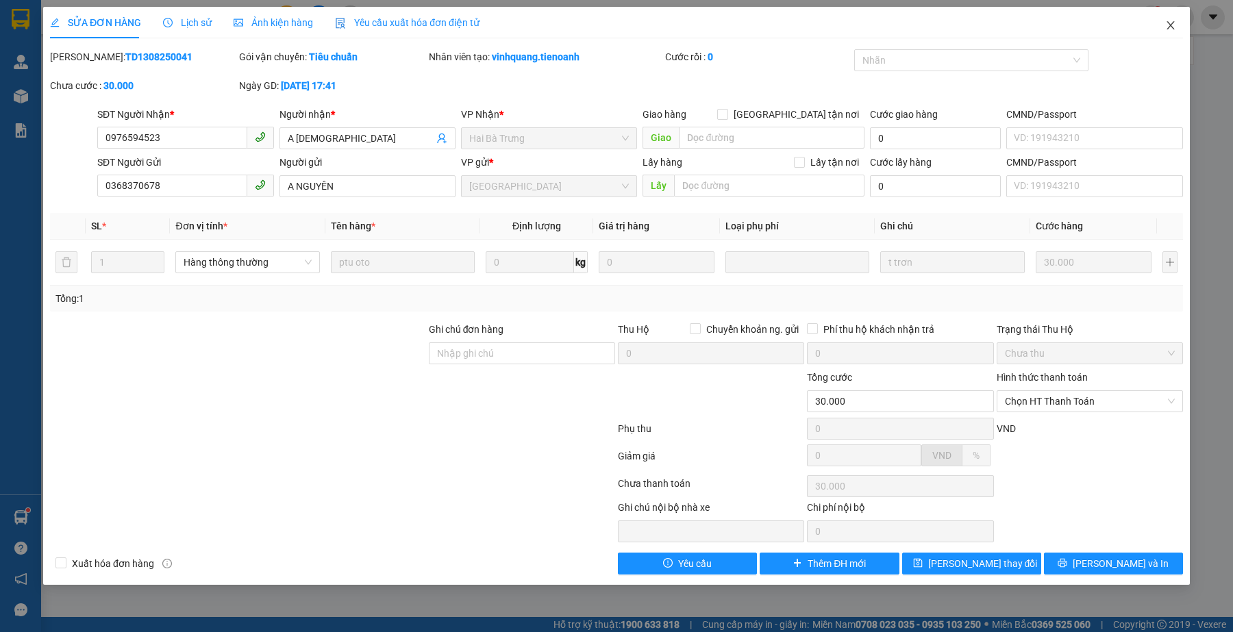
click at [1162, 25] on span "Close" at bounding box center [1170, 26] width 38 height 38
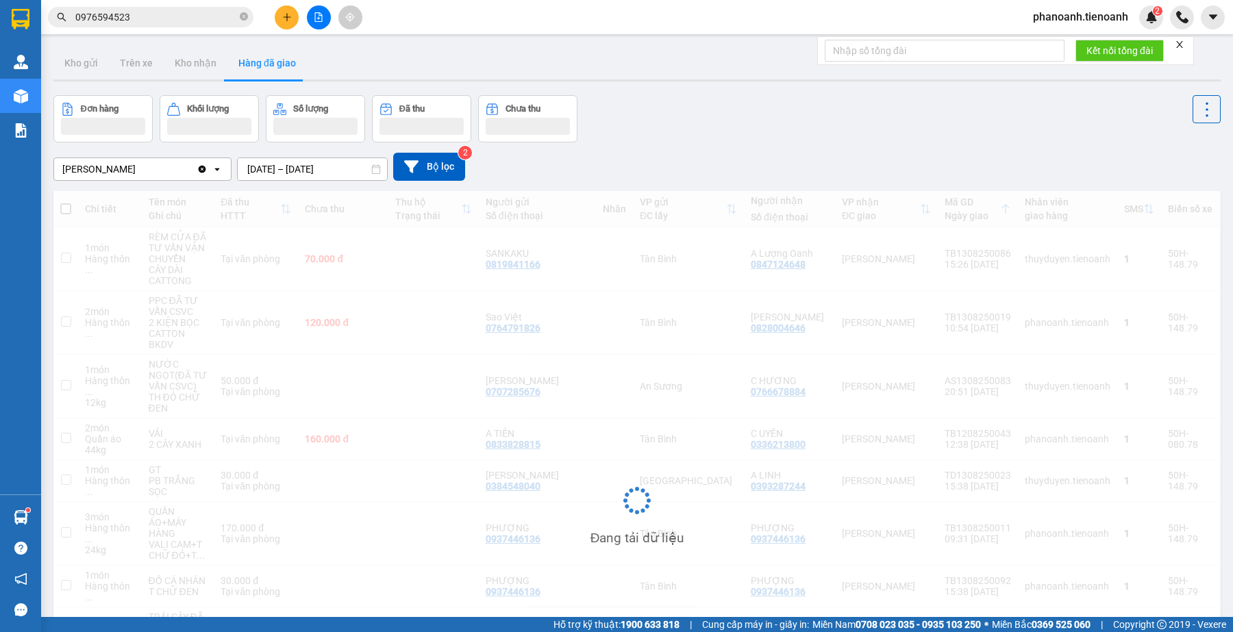
click at [210, 11] on input "0976594523" at bounding box center [156, 17] width 162 height 15
